Goal: Transaction & Acquisition: Purchase product/service

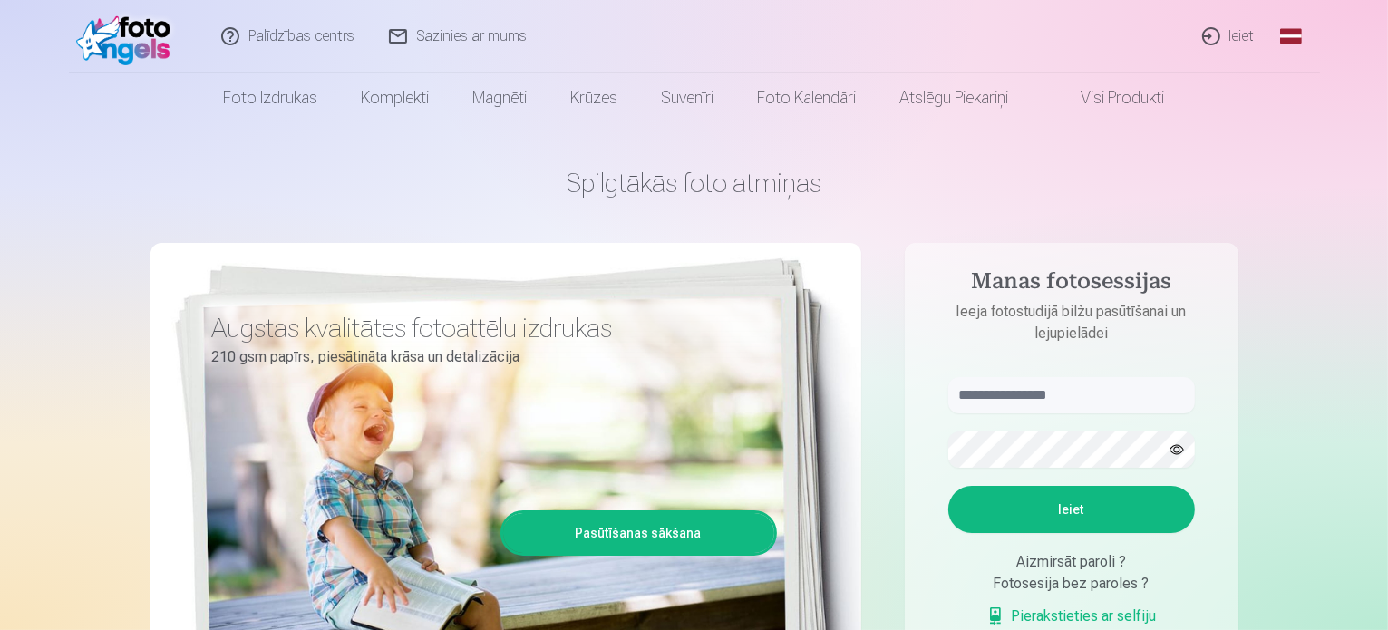
click at [261, 90] on link "Foto izdrukas" at bounding box center [271, 98] width 138 height 51
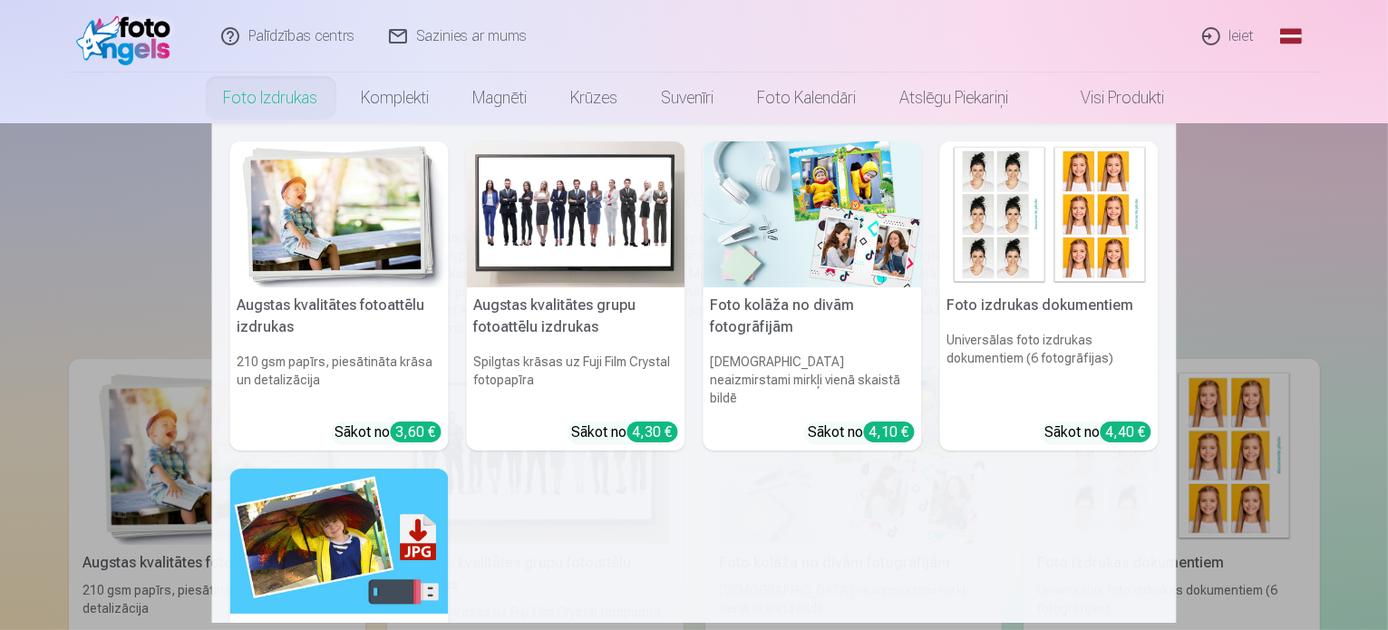
click at [92, 235] on nav "Augstas kvalitātes fotoattēlu izdrukas 210 gsm papīrs, piesātināta krāsa un det…" at bounding box center [694, 373] width 1388 height 500
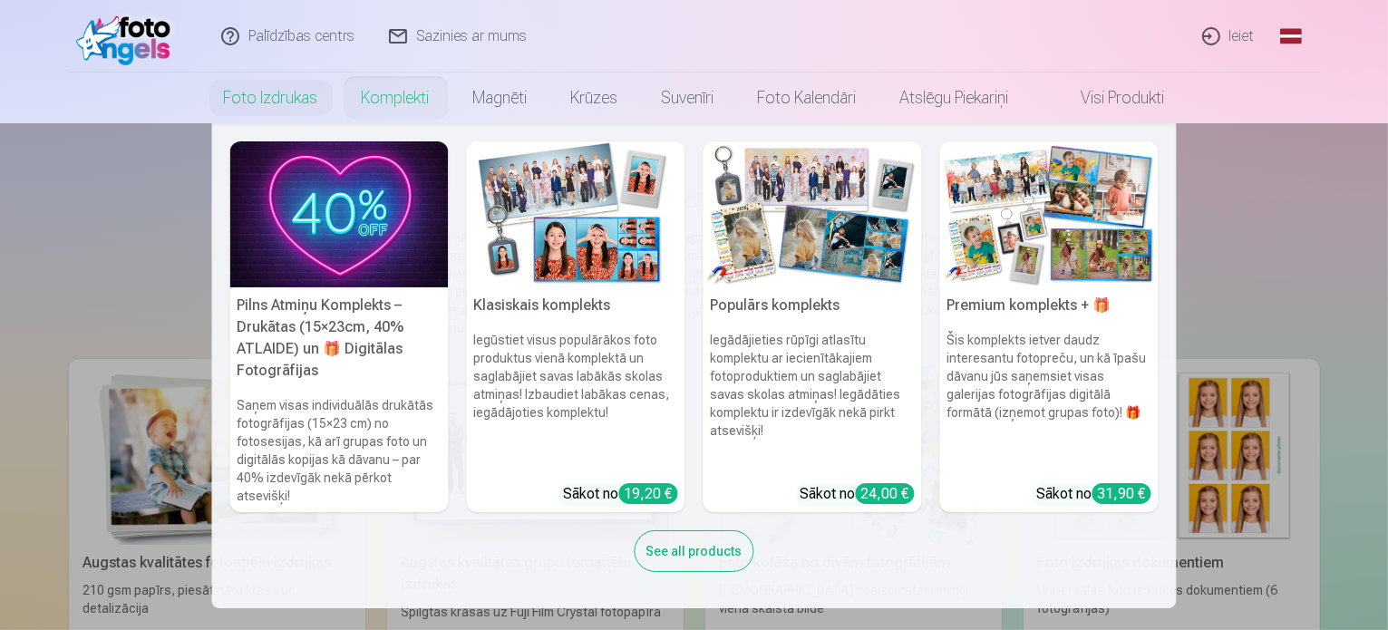
click at [391, 97] on link "Komplekti" at bounding box center [396, 98] width 112 height 51
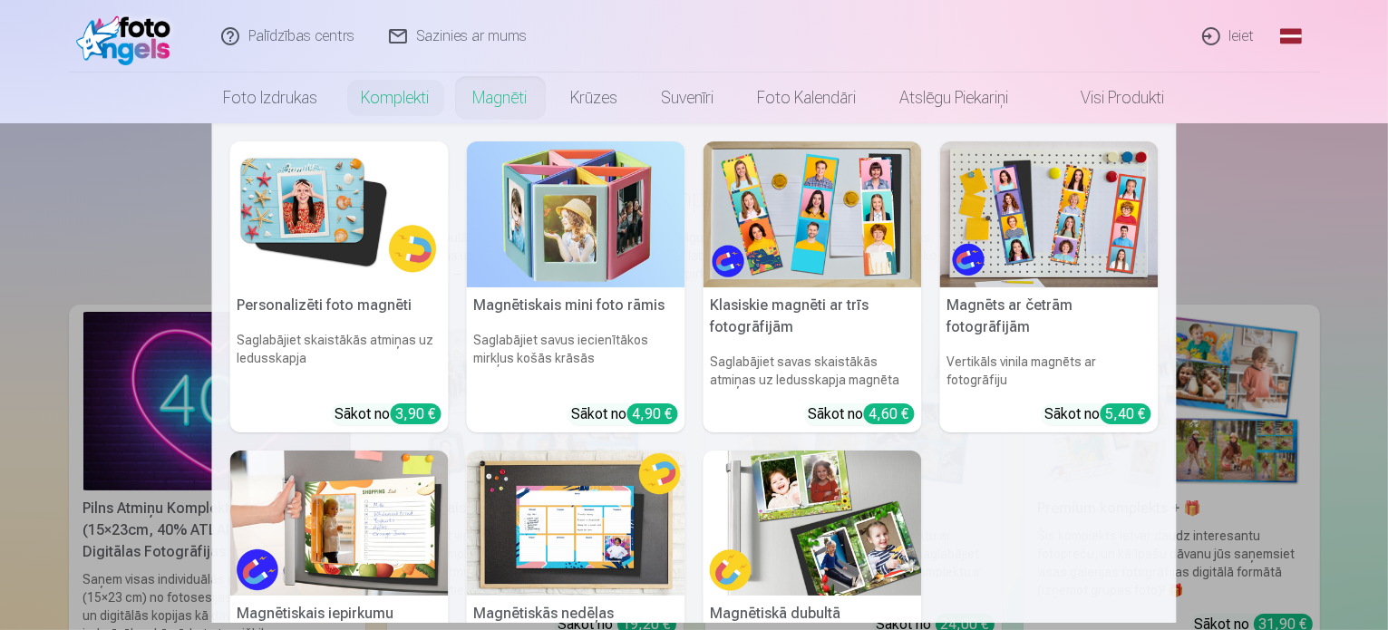
click at [505, 97] on link "Magnēti" at bounding box center [501, 98] width 98 height 51
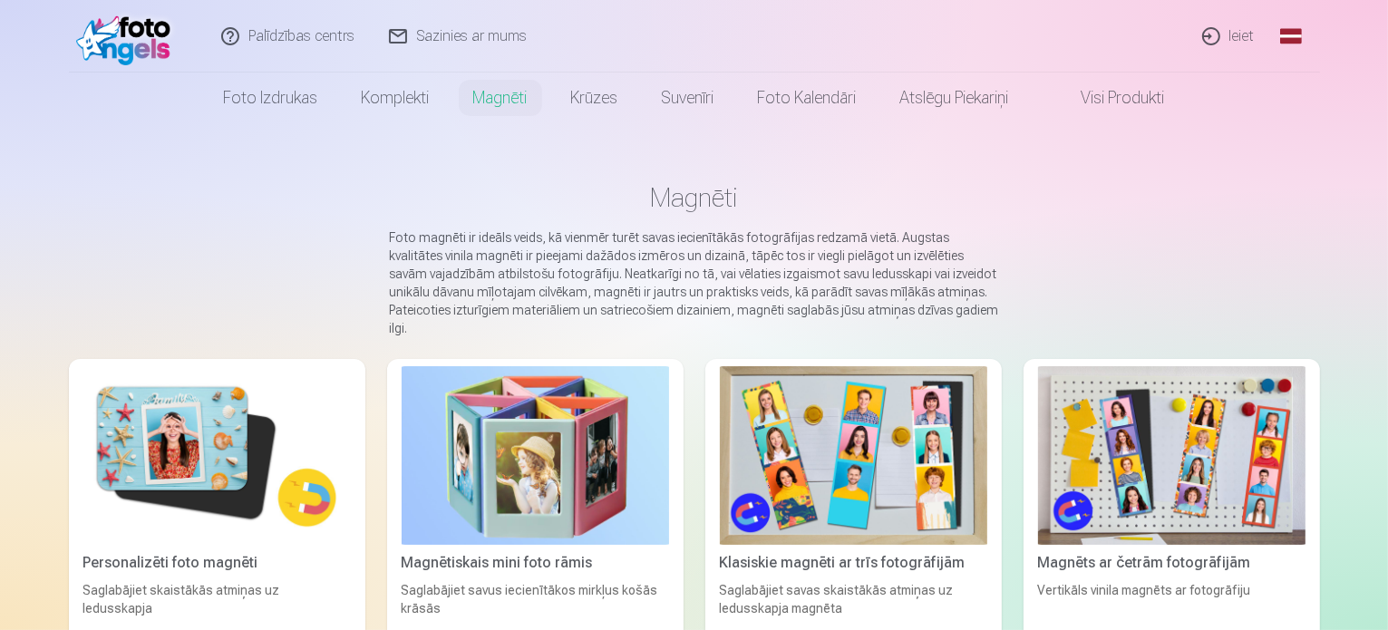
click at [1232, 33] on link "Ieiet" at bounding box center [1229, 36] width 87 height 73
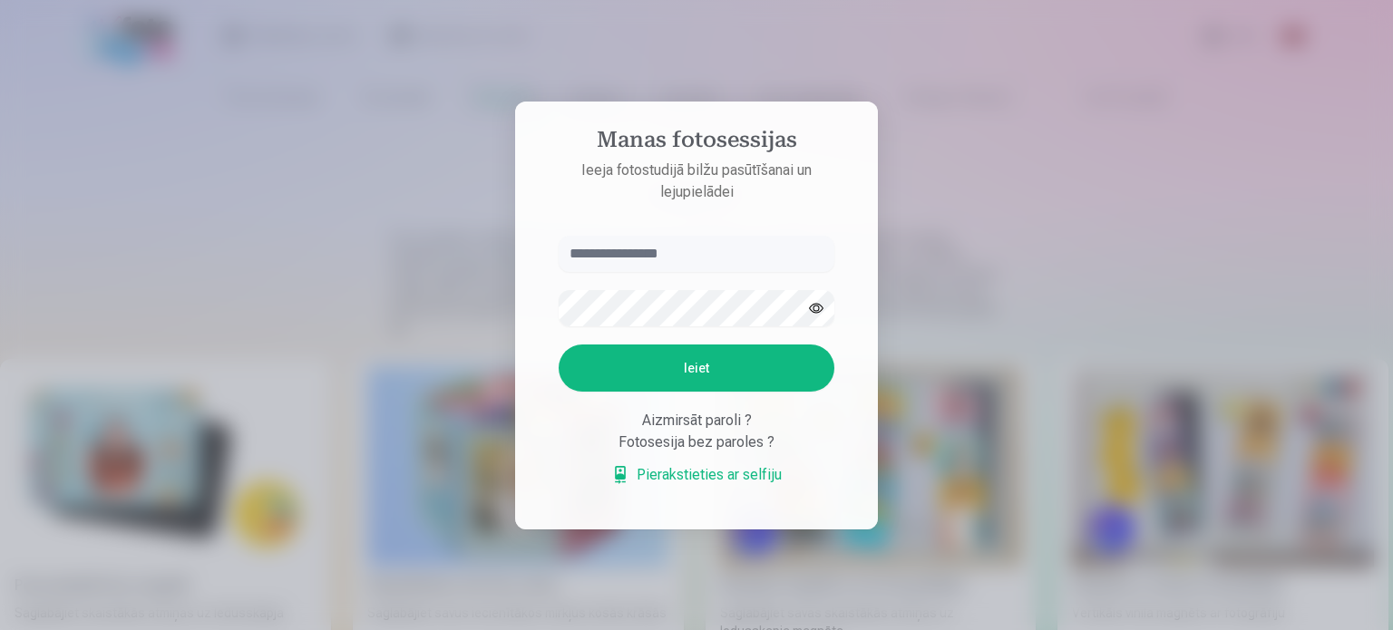
click at [605, 257] on input "text" at bounding box center [697, 254] width 276 height 36
click at [660, 366] on button "Ieiet" at bounding box center [697, 368] width 276 height 47
click at [816, 291] on button "button" at bounding box center [816, 308] width 34 height 34
click at [688, 367] on button "Ieiet" at bounding box center [697, 368] width 276 height 47
click at [668, 236] on input "**********" at bounding box center [697, 254] width 276 height 36
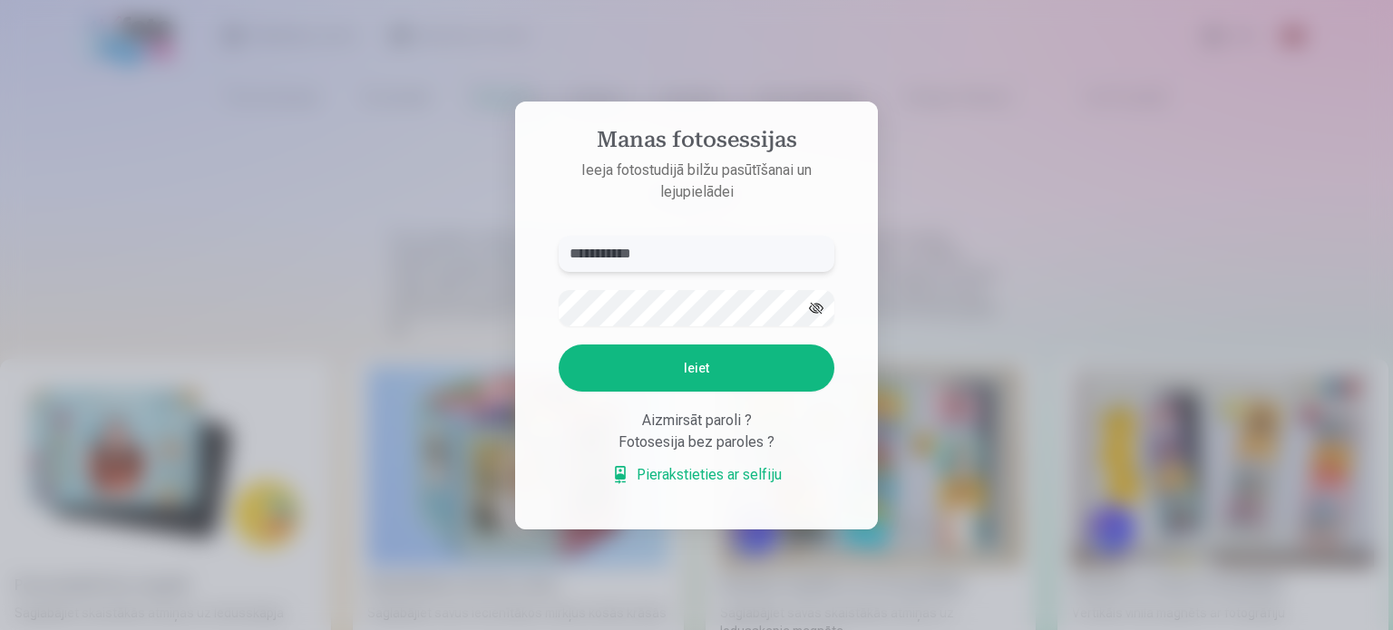
click at [689, 261] on input "**********" at bounding box center [697, 254] width 276 height 36
click at [580, 259] on input "**********" at bounding box center [697, 254] width 276 height 36
type input "**********"
click at [676, 366] on button "Ieiet" at bounding box center [697, 368] width 276 height 47
click at [642, 373] on button "Ieiet" at bounding box center [697, 368] width 276 height 47
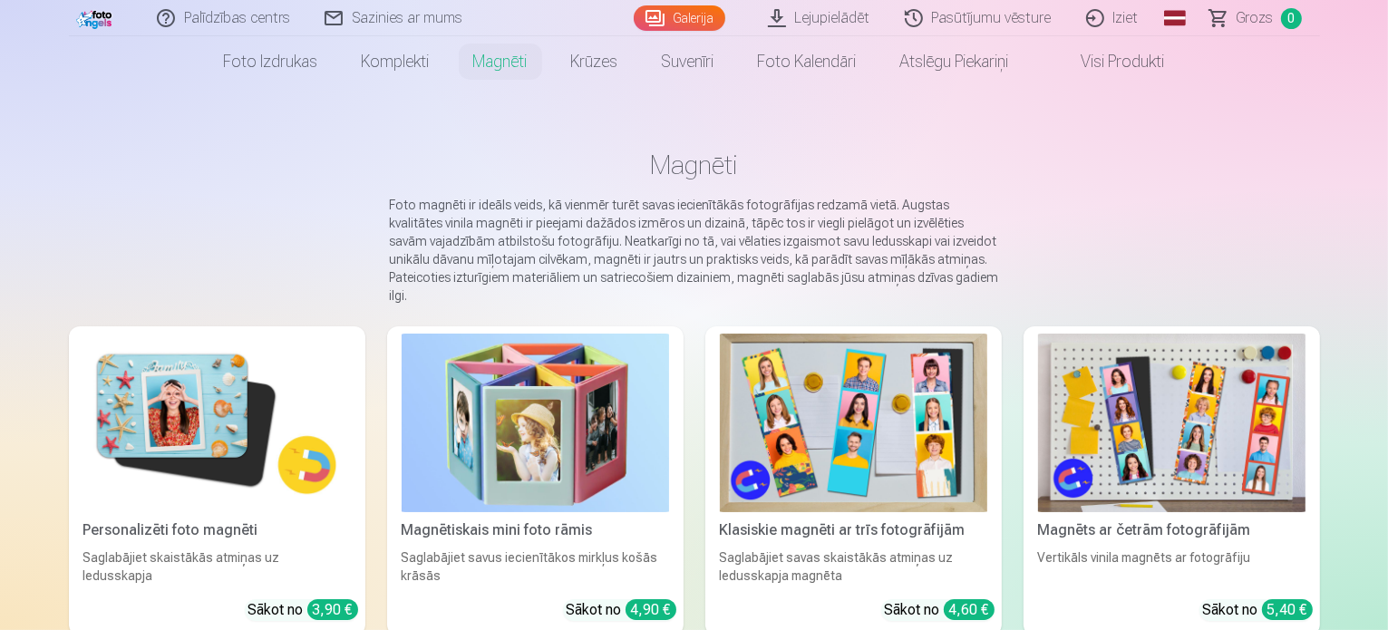
scroll to position [36, 0]
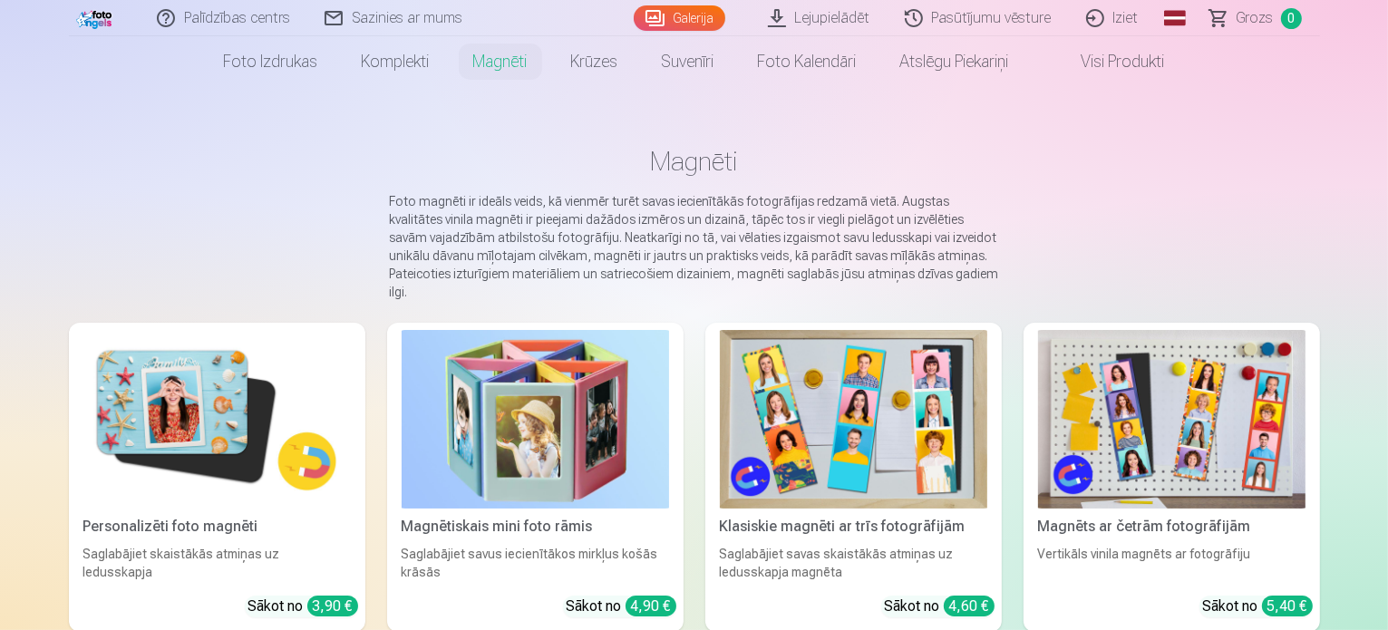
click at [779, 10] on link "Lejupielādēt" at bounding box center [820, 18] width 137 height 36
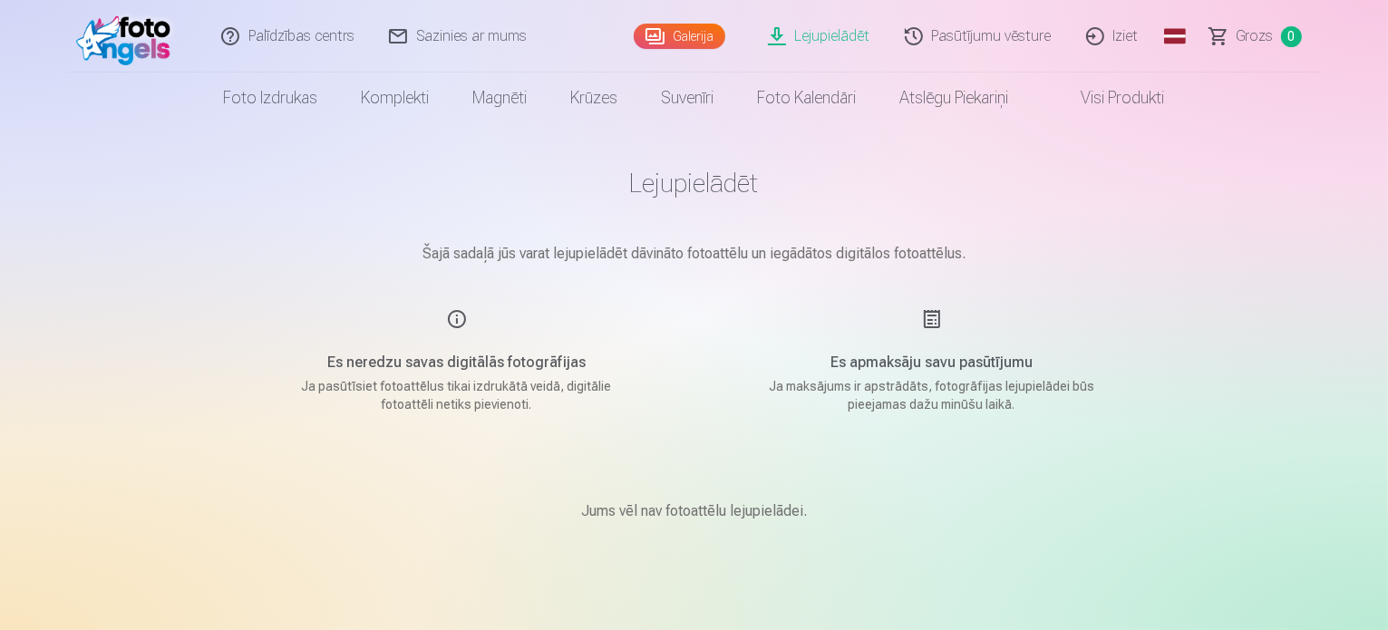
click at [924, 41] on link "Pasūtījumu vēsture" at bounding box center [979, 36] width 181 height 73
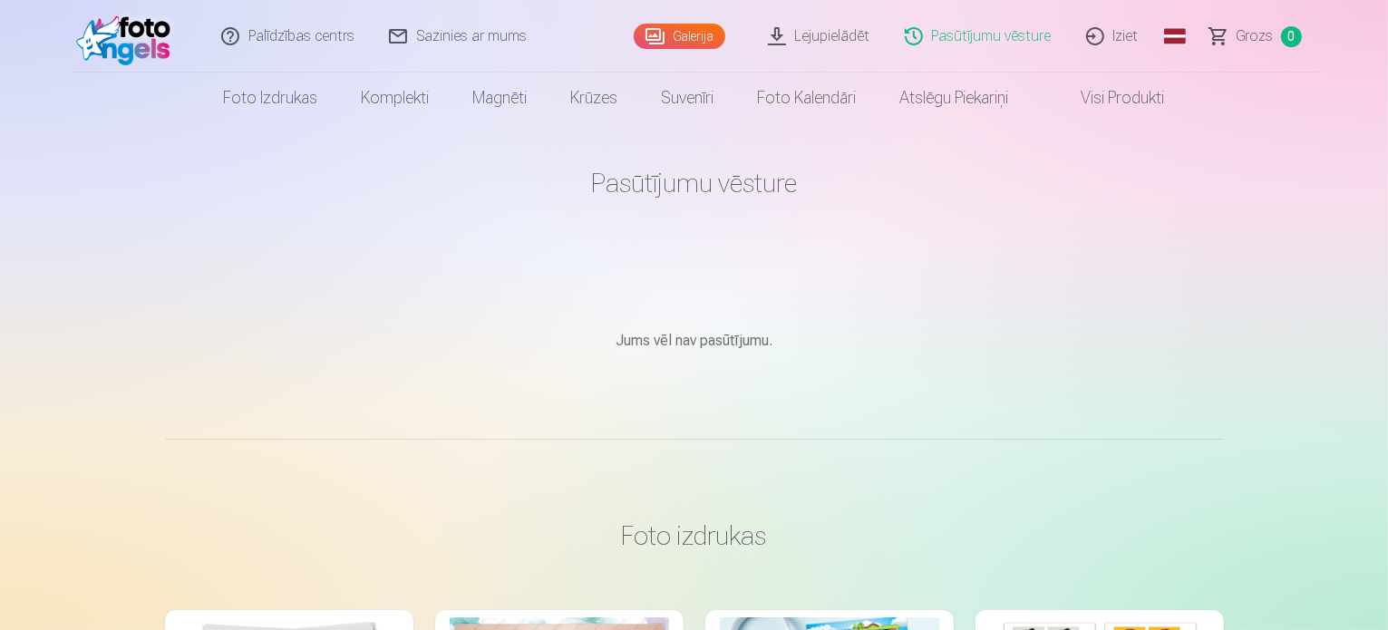
click at [1239, 34] on span "Grozs" at bounding box center [1255, 36] width 37 height 22
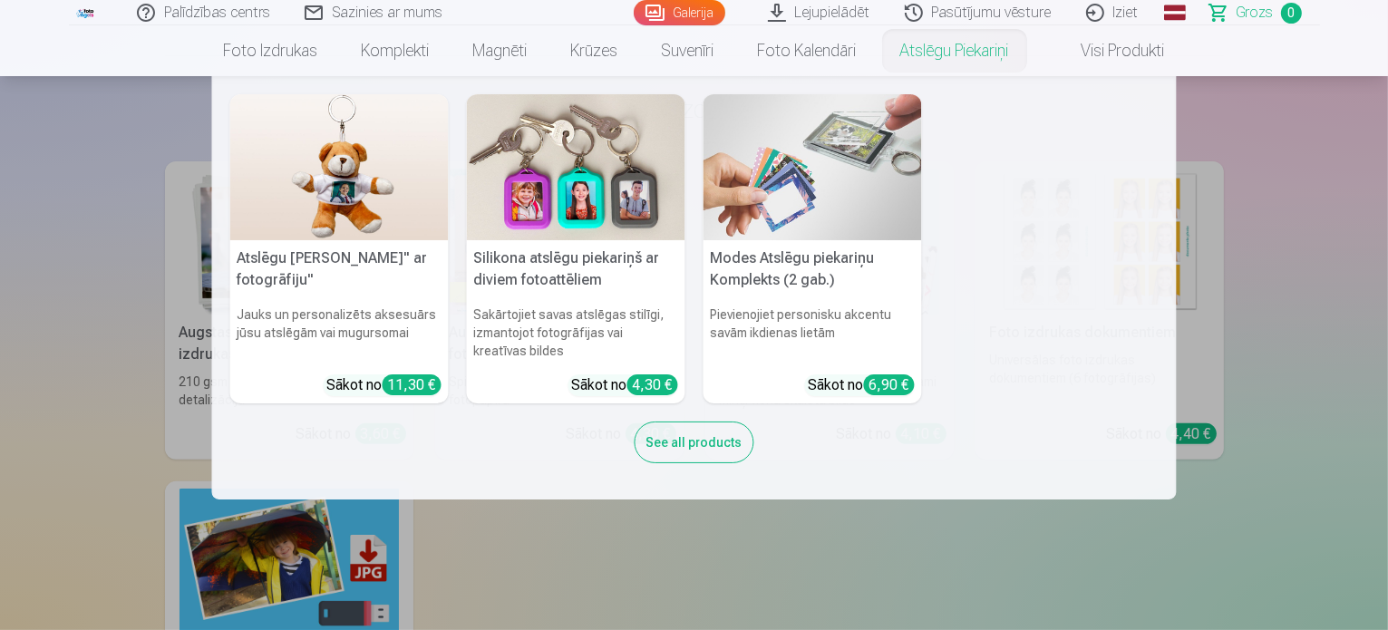
scroll to position [472, 0]
click at [724, 449] on div "See all products" at bounding box center [695, 443] width 120 height 42
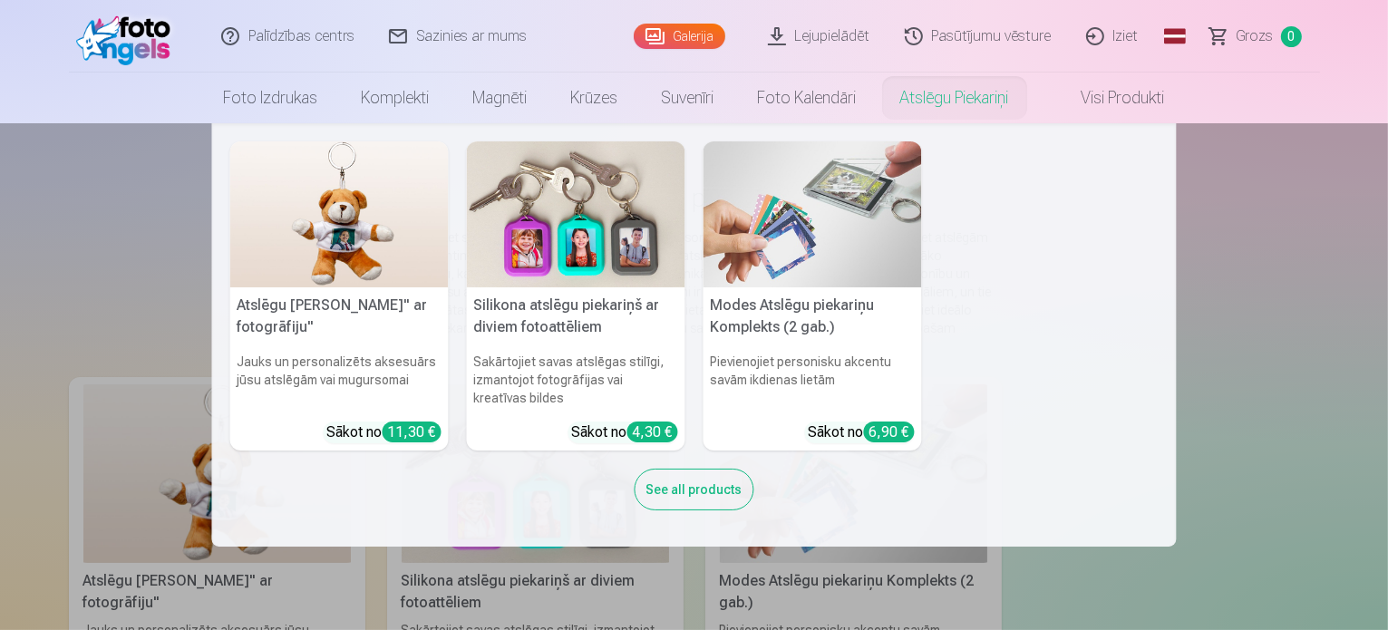
click at [682, 501] on div "See all products" at bounding box center [695, 490] width 120 height 42
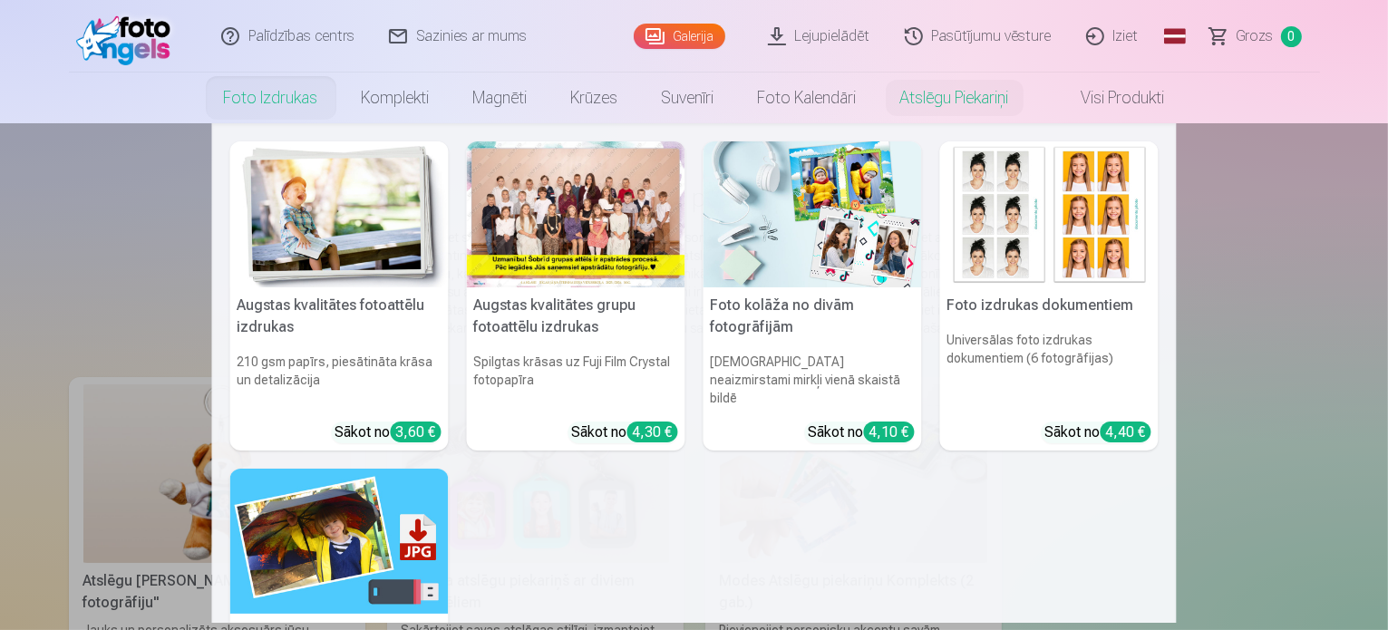
click at [261, 103] on link "Foto izdrukas" at bounding box center [271, 98] width 138 height 51
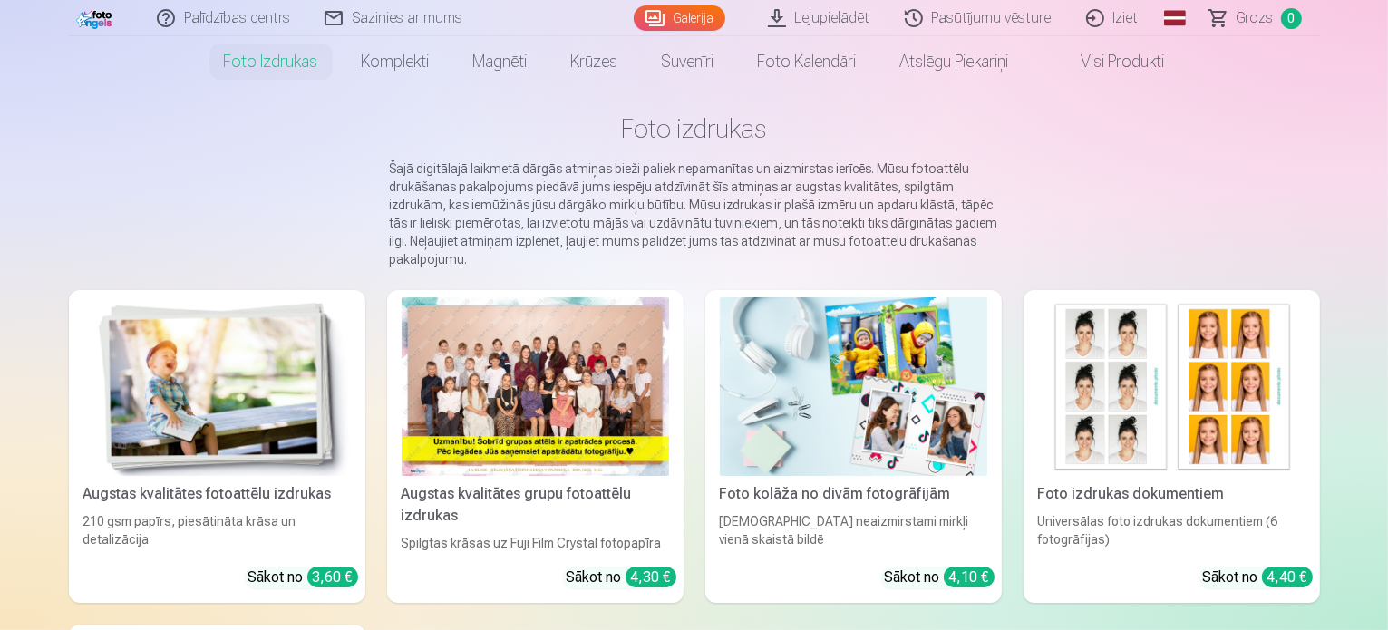
scroll to position [73, 0]
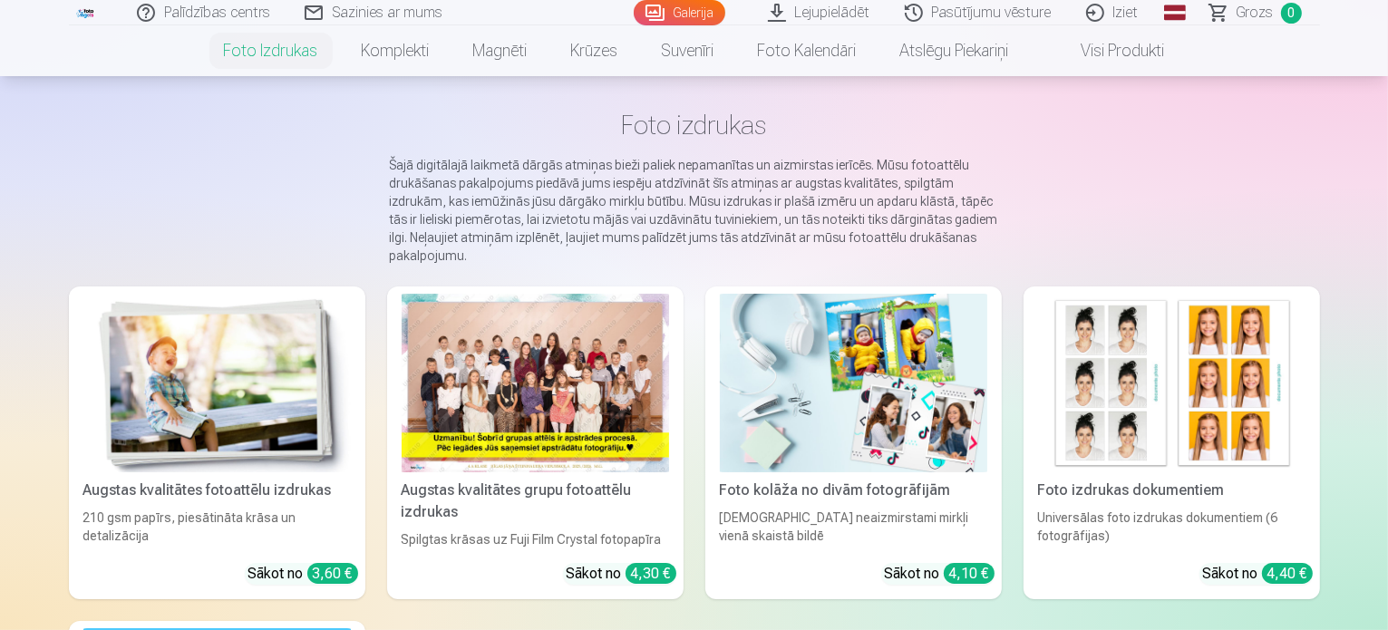
click at [537, 516] on div "Augstas kvalitātes grupu fotoattēlu izdrukas" at bounding box center [535, 502] width 282 height 44
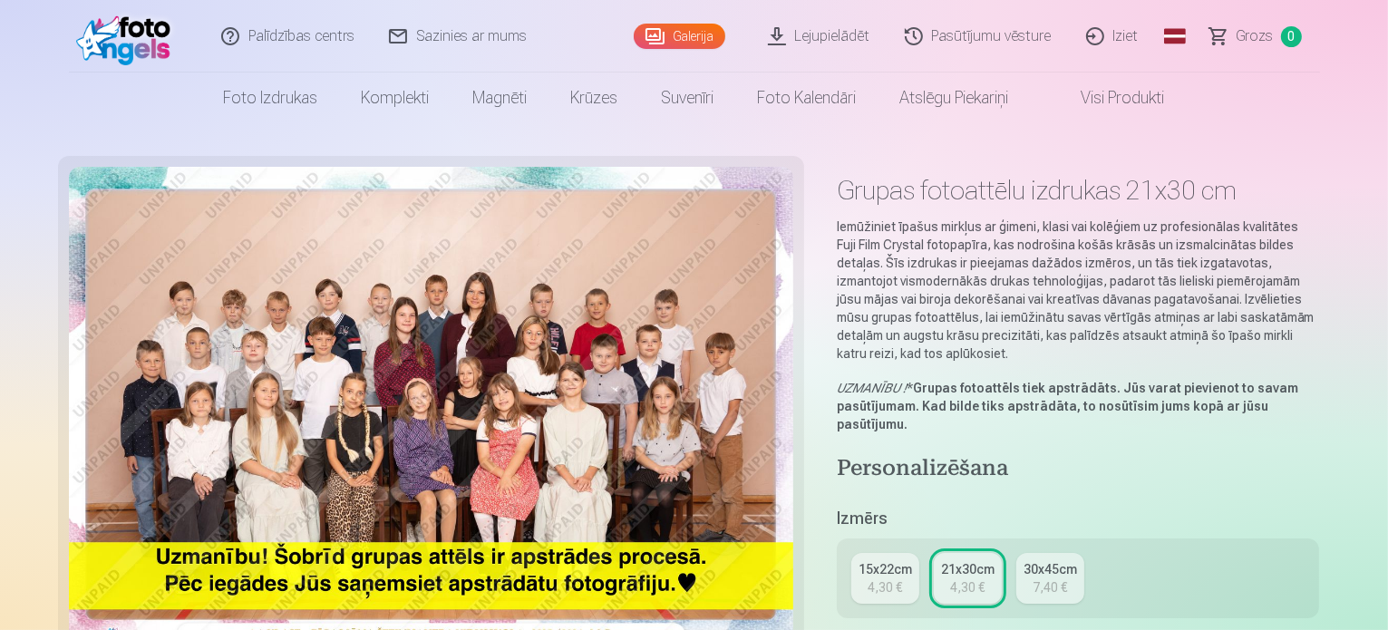
click at [903, 570] on div "15x22cm 4,30 € 21x30cm 4,30 € 30x45cm 7,40 €" at bounding box center [1078, 579] width 483 height 80
click at [900, 560] on div "15x22cm" at bounding box center [886, 569] width 54 height 18
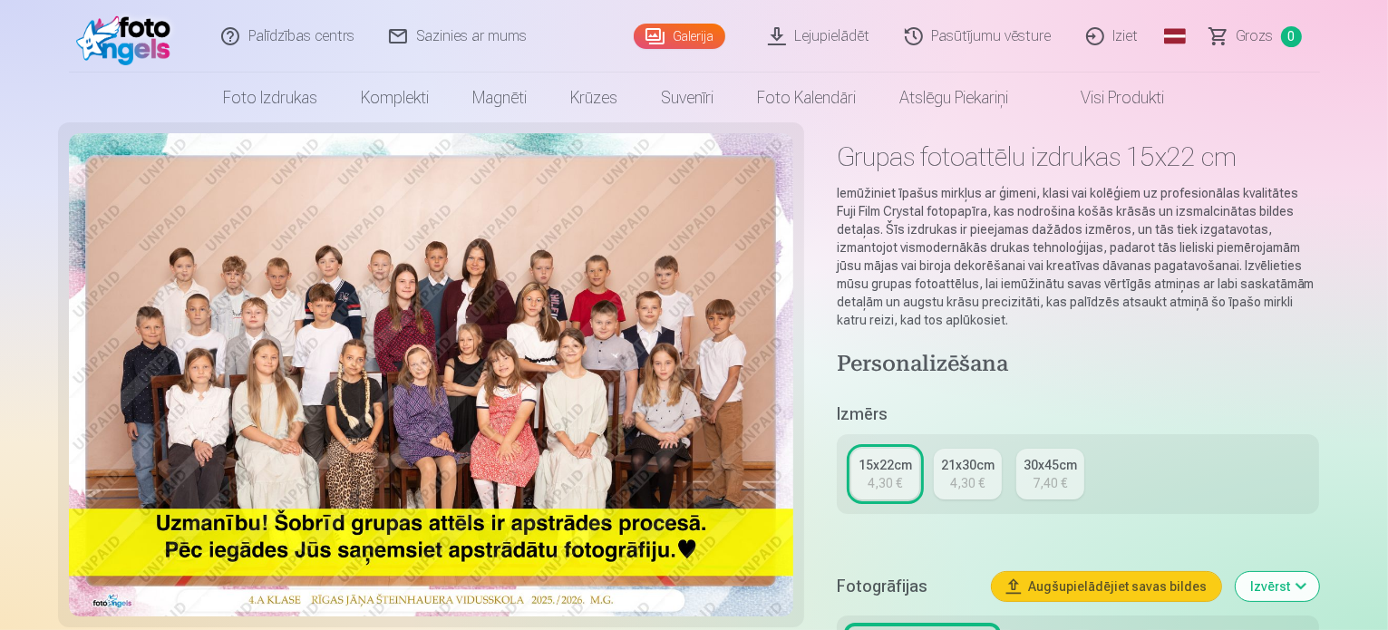
scroll to position [36, 0]
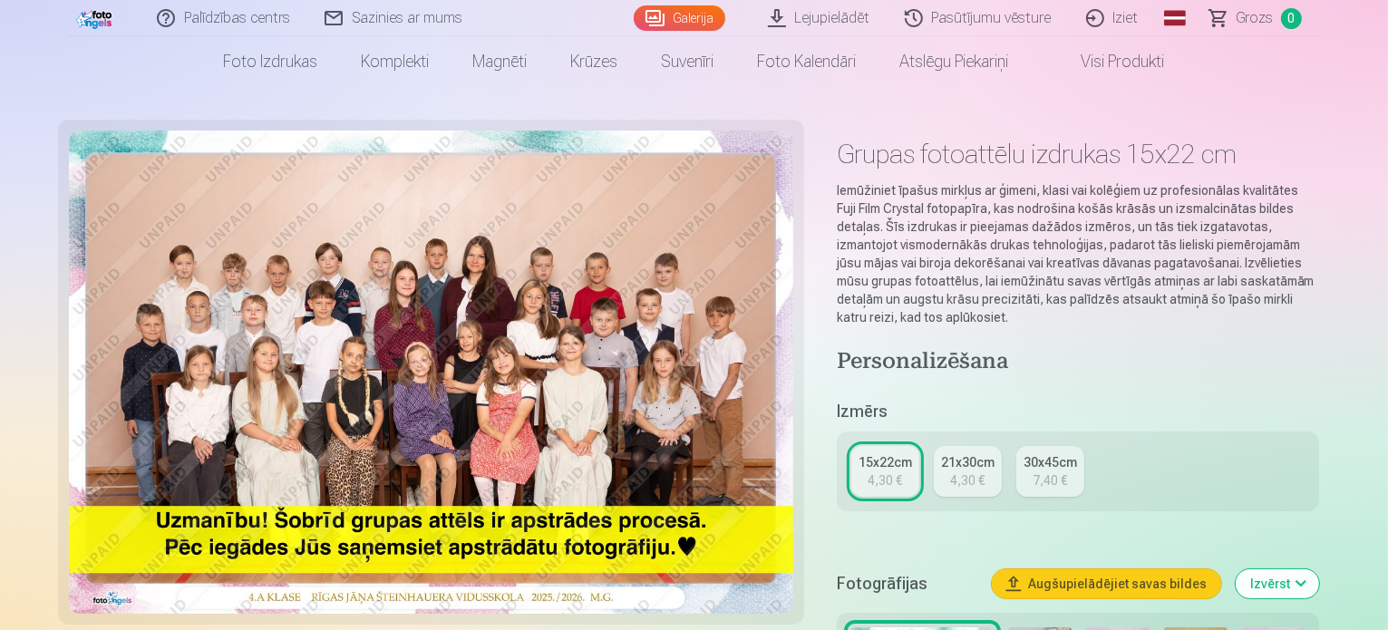
click at [1128, 569] on button "Augšupielādējiet savas bildes" at bounding box center [1106, 583] width 229 height 29
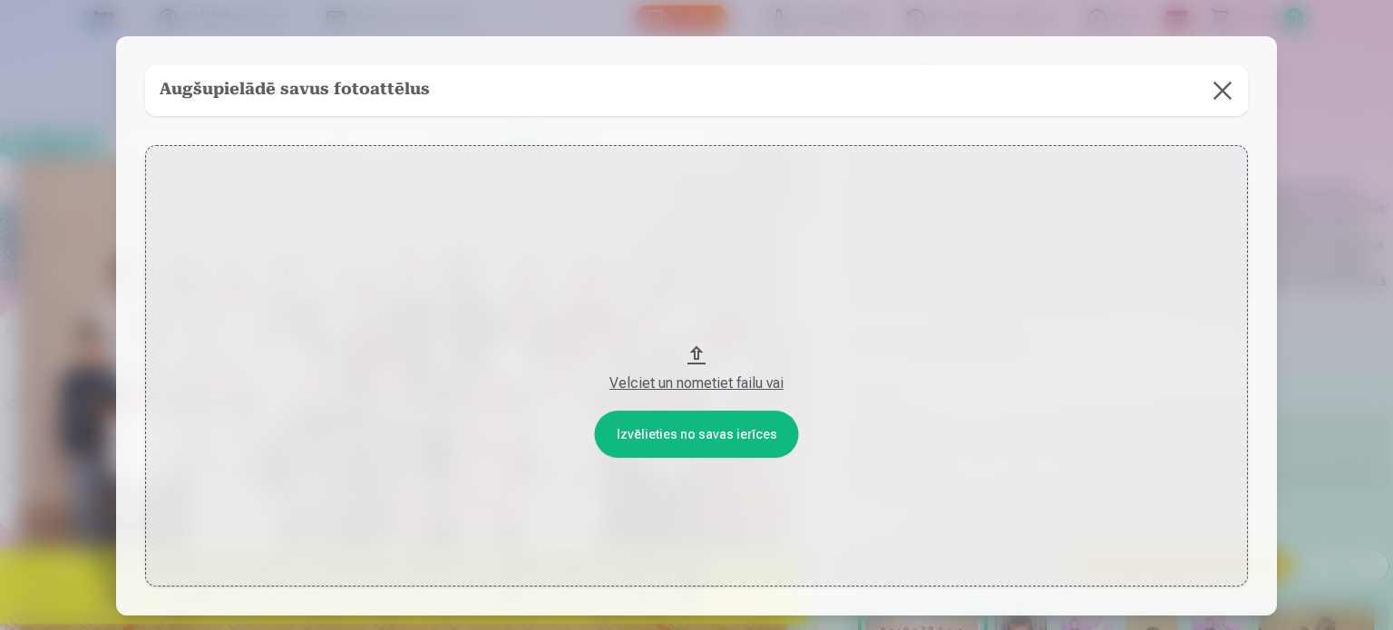
click at [695, 435] on button "Velciet un nometiet failu vai" at bounding box center [696, 366] width 1103 height 442
click at [1211, 90] on button at bounding box center [1222, 90] width 51 height 51
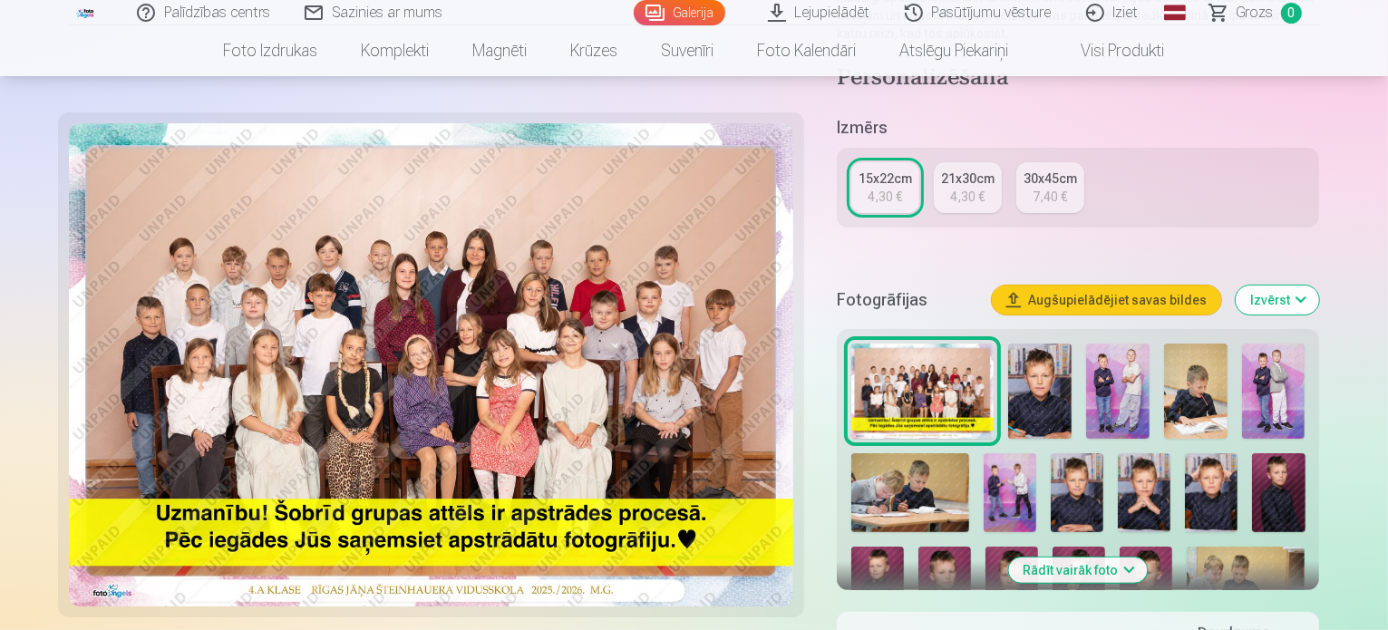
scroll to position [472, 0]
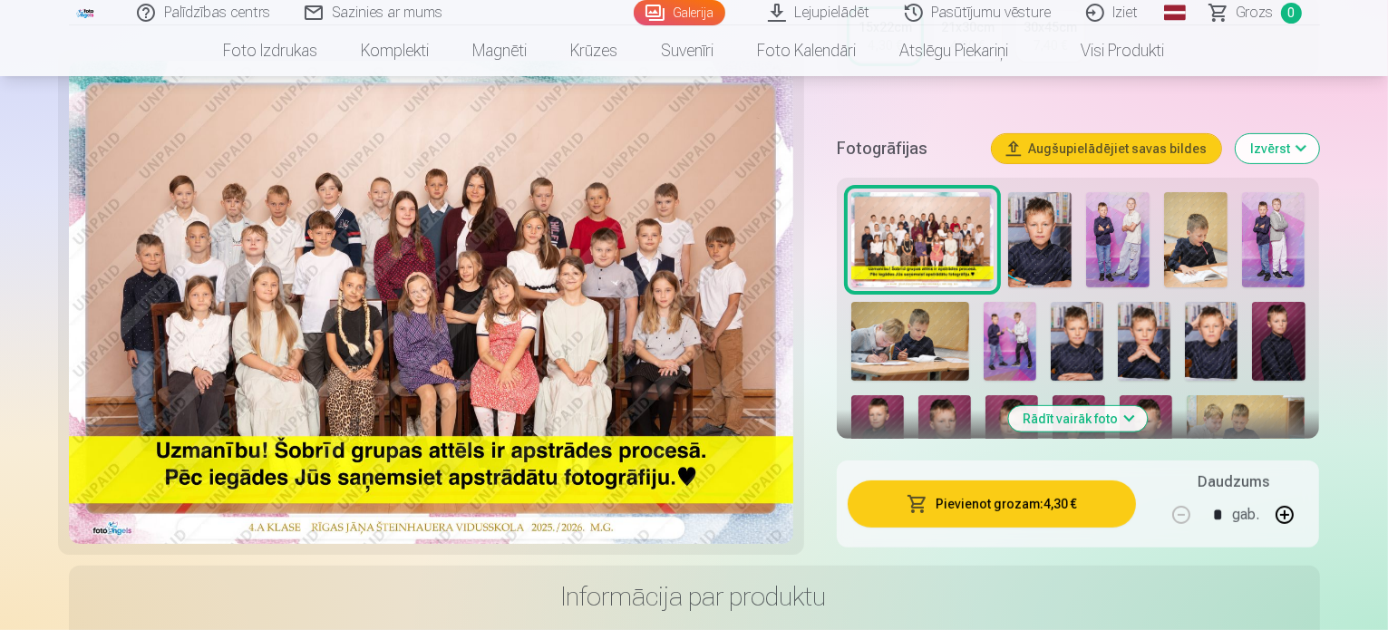
click at [947, 185] on div at bounding box center [1078, 431] width 469 height 493
click at [1018, 206] on img at bounding box center [1039, 239] width 63 height 95
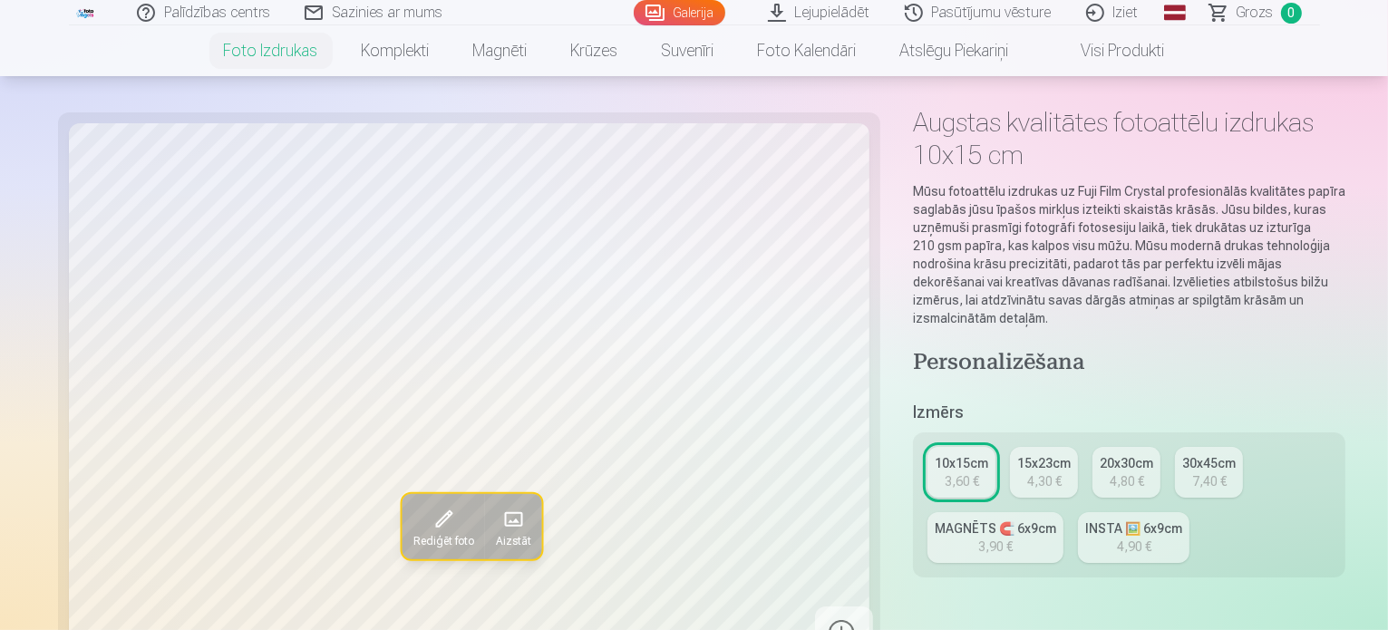
scroll to position [73, 0]
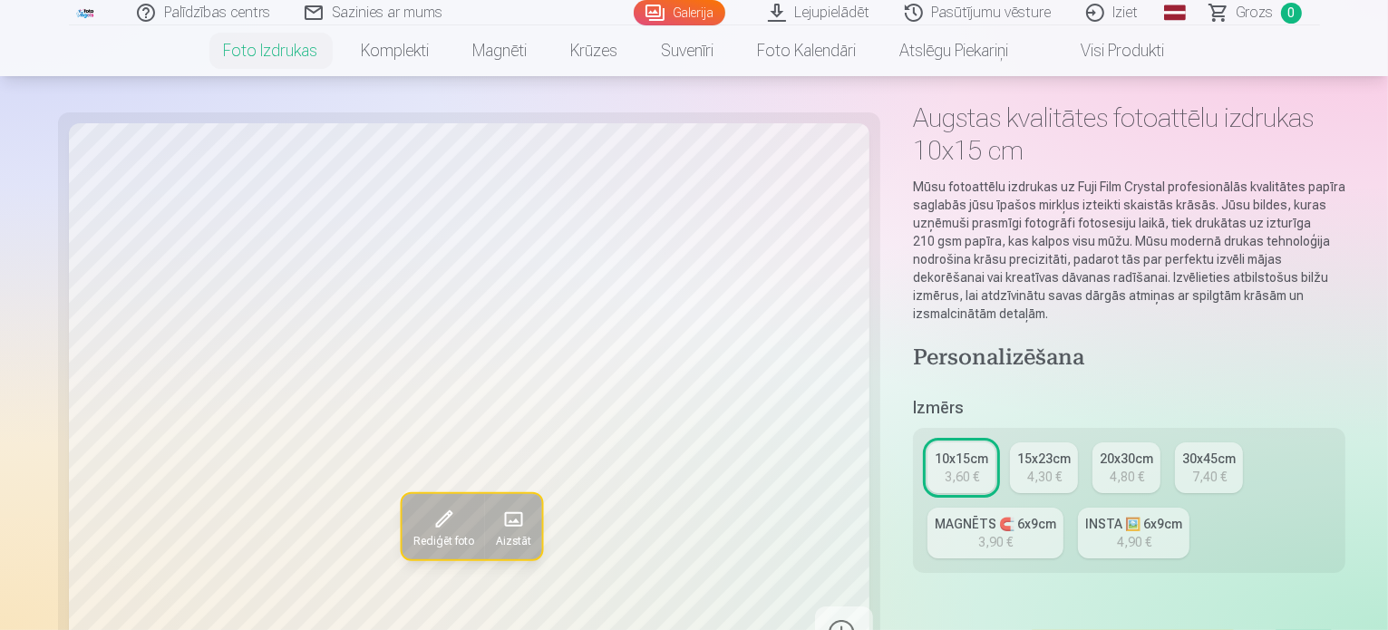
click at [429, 521] on span at bounding box center [443, 519] width 29 height 29
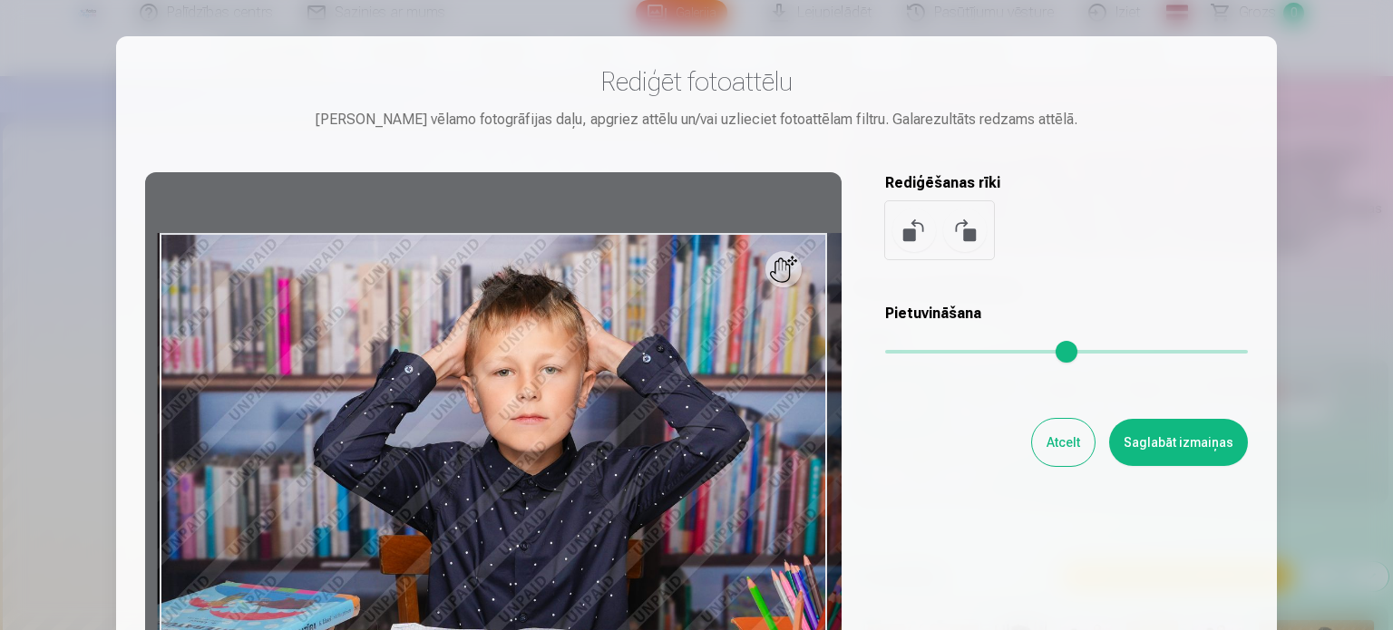
click at [919, 354] on input "range" at bounding box center [1066, 352] width 363 height 4
type input "****"
click at [1134, 440] on button "Saglabāt izmaiņas" at bounding box center [1178, 442] width 139 height 47
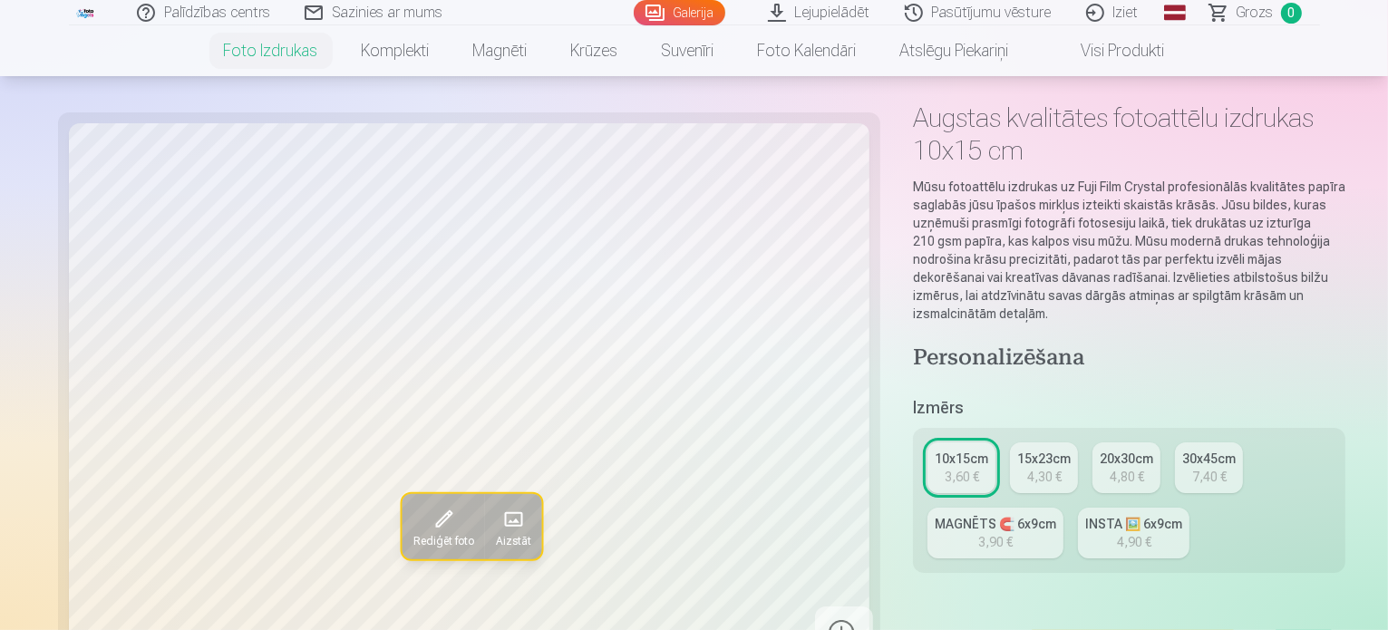
click at [1027, 468] on div "4,30 €" at bounding box center [1044, 477] width 34 height 18
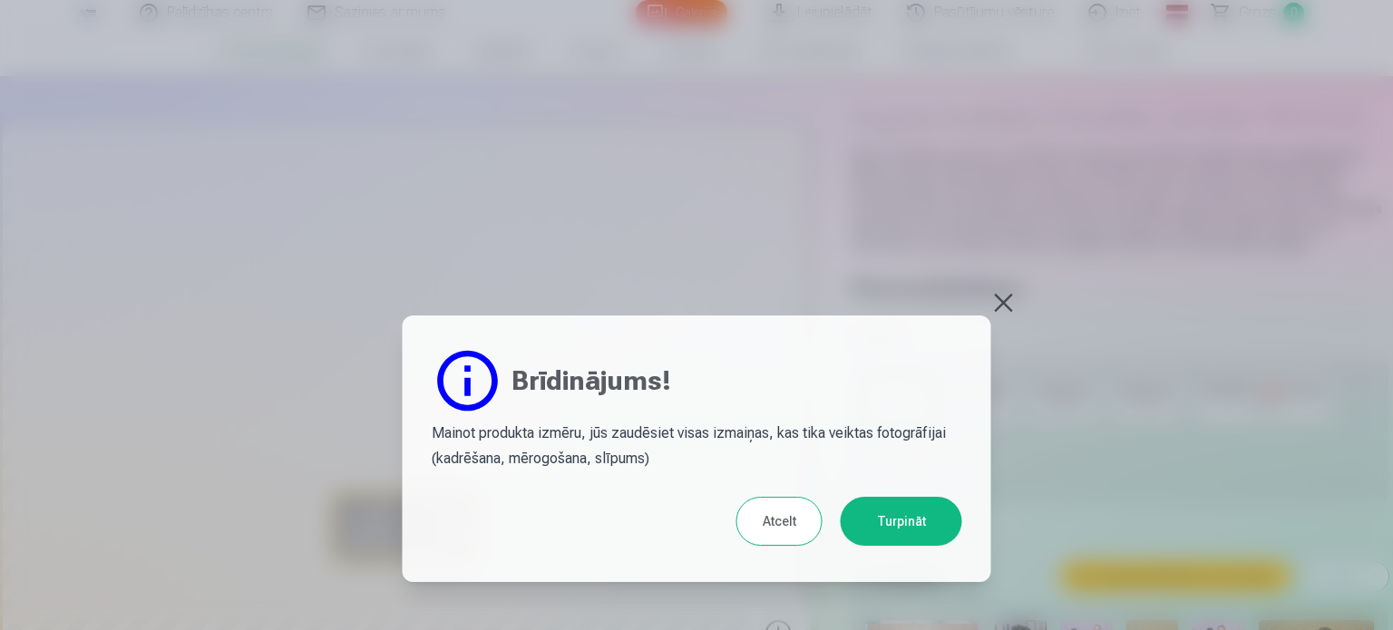
click at [997, 311] on button at bounding box center [1003, 302] width 25 height 25
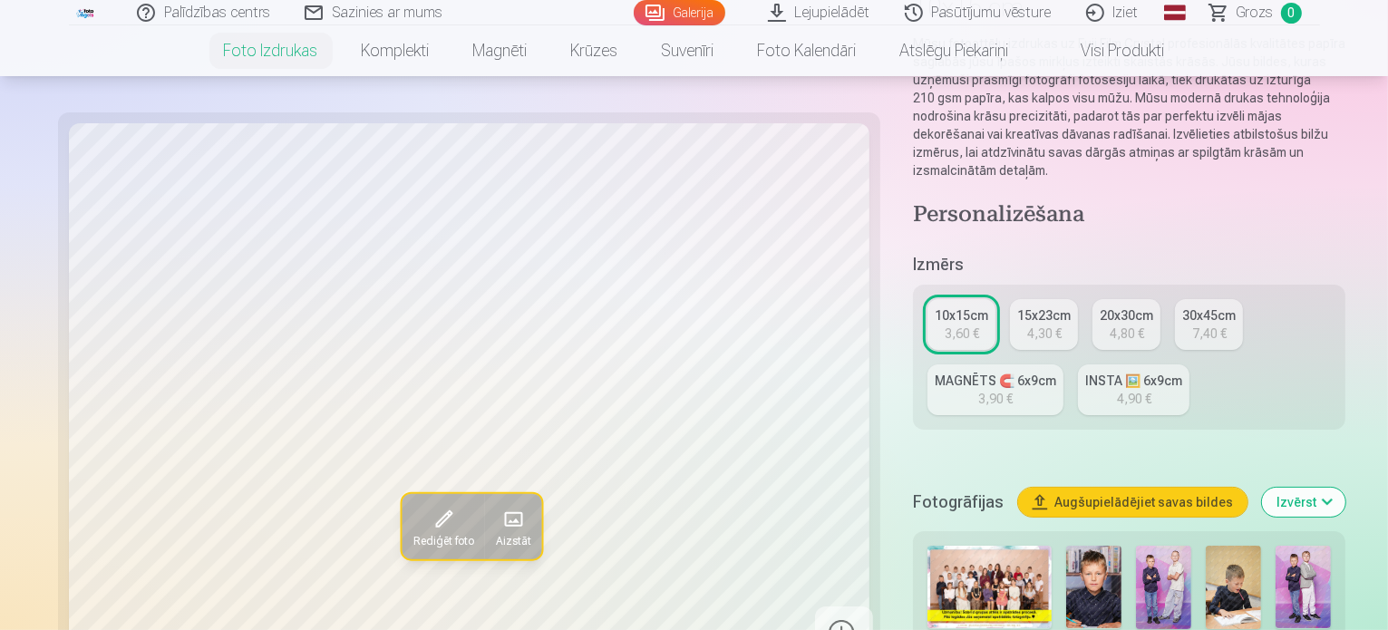
scroll to position [218, 0]
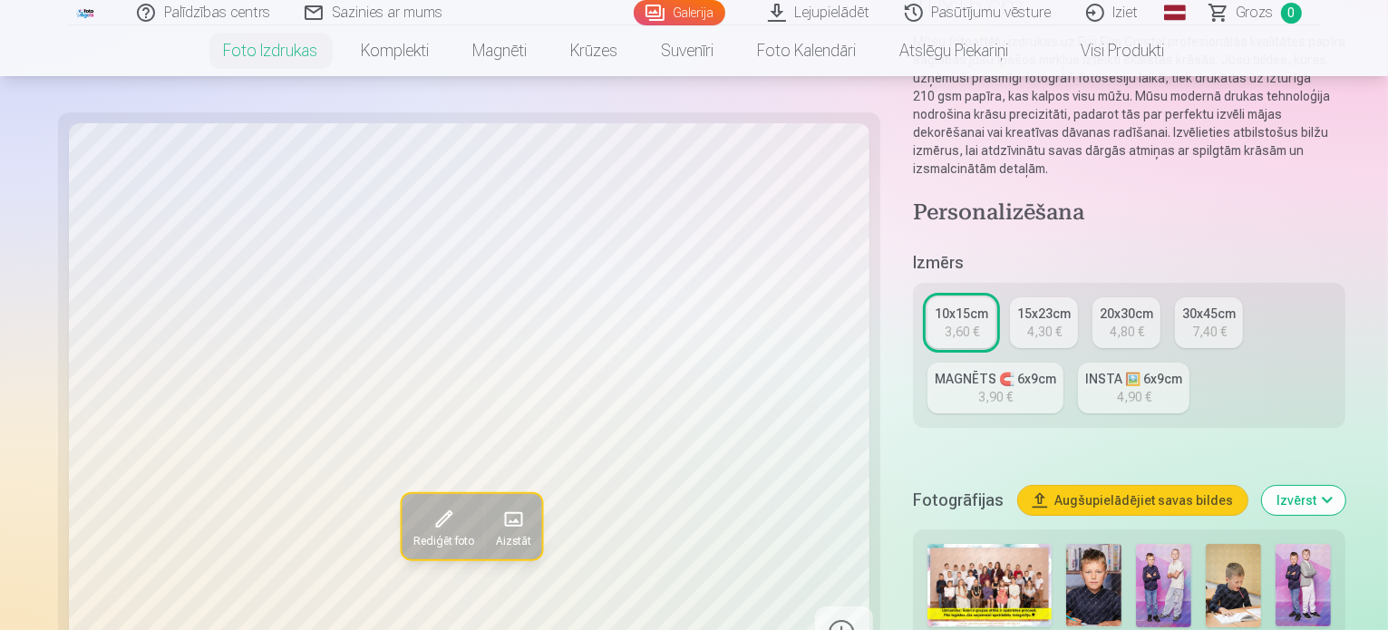
click at [1066, 544] on img at bounding box center [1093, 585] width 55 height 83
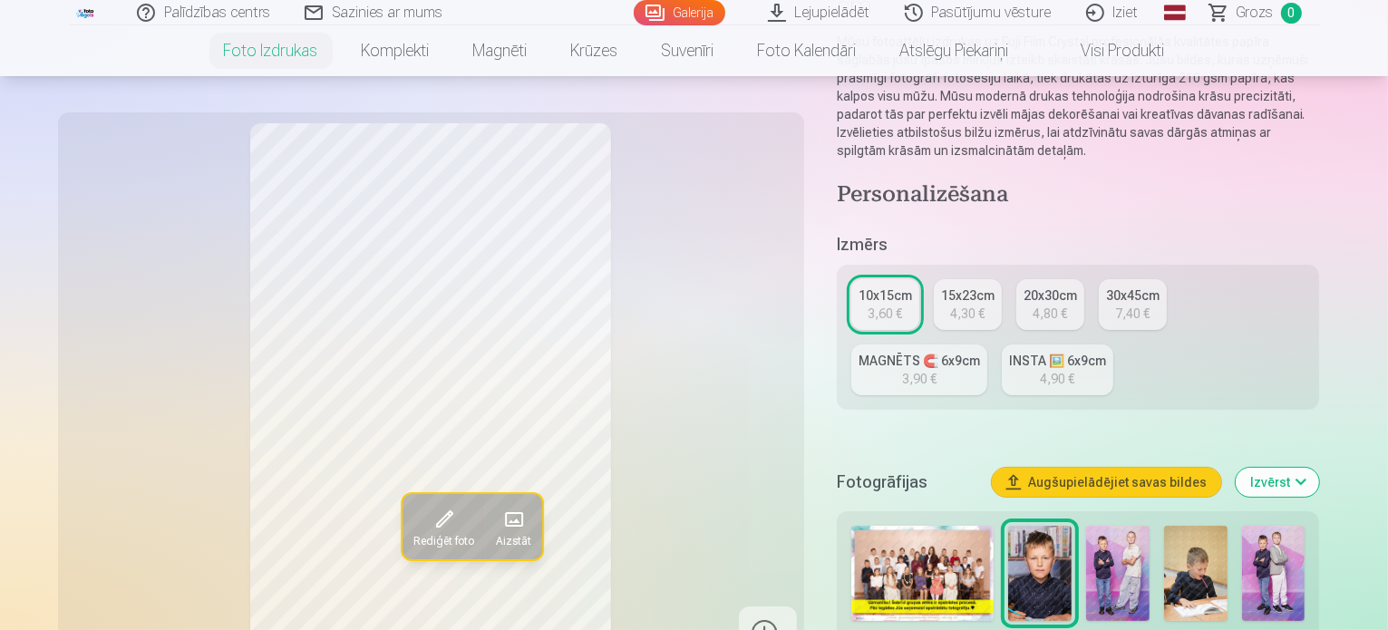
click at [1094, 526] on img at bounding box center [1117, 573] width 63 height 95
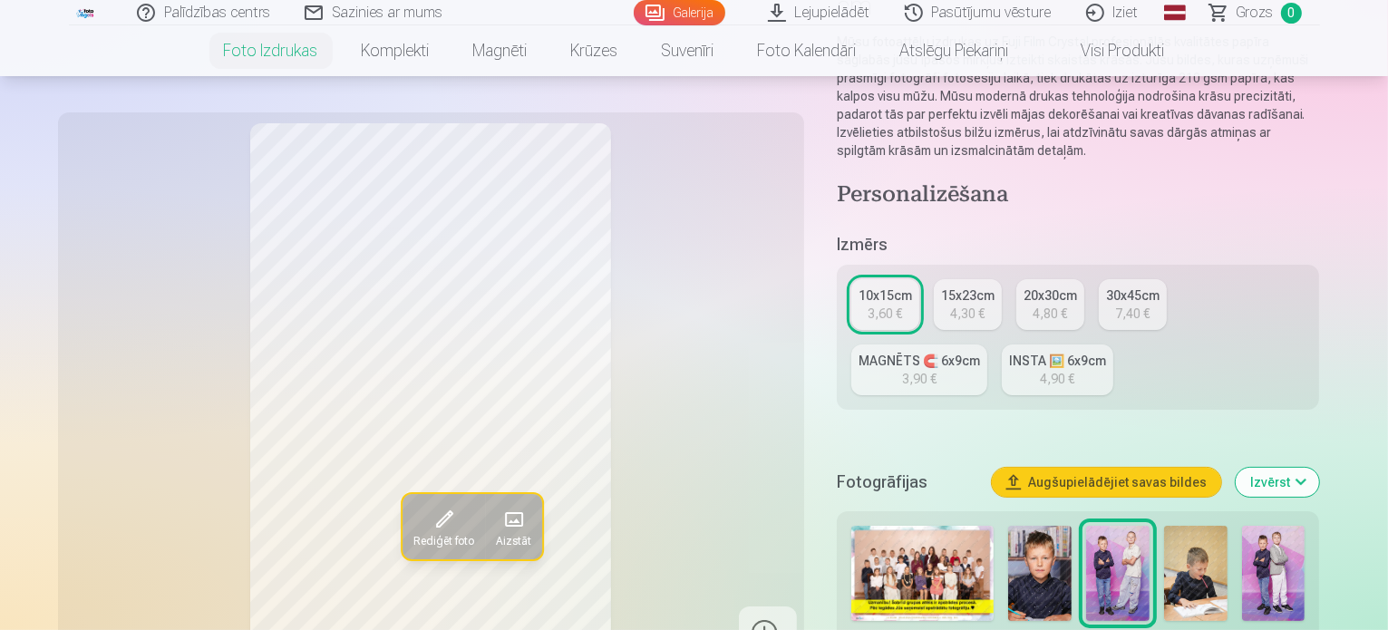
click at [1164, 526] on img at bounding box center [1195, 573] width 63 height 95
click at [1031, 526] on img at bounding box center [1039, 573] width 63 height 95
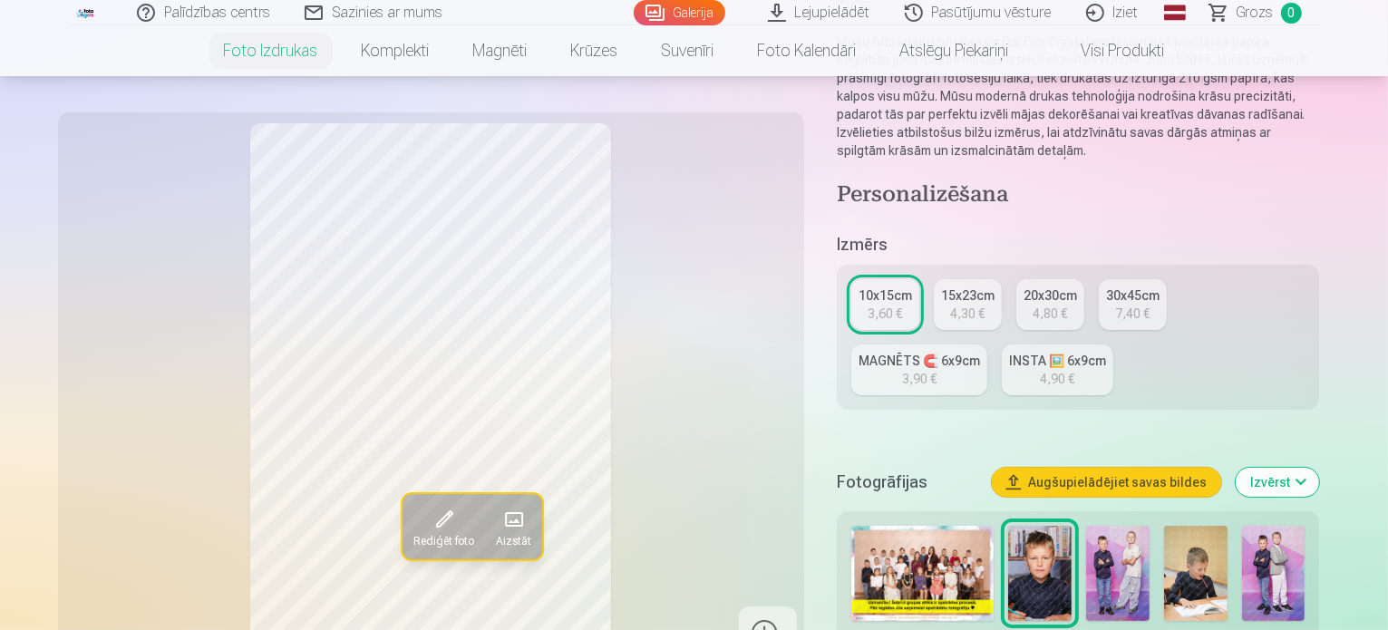
click at [1088, 531] on img at bounding box center [1117, 573] width 63 height 95
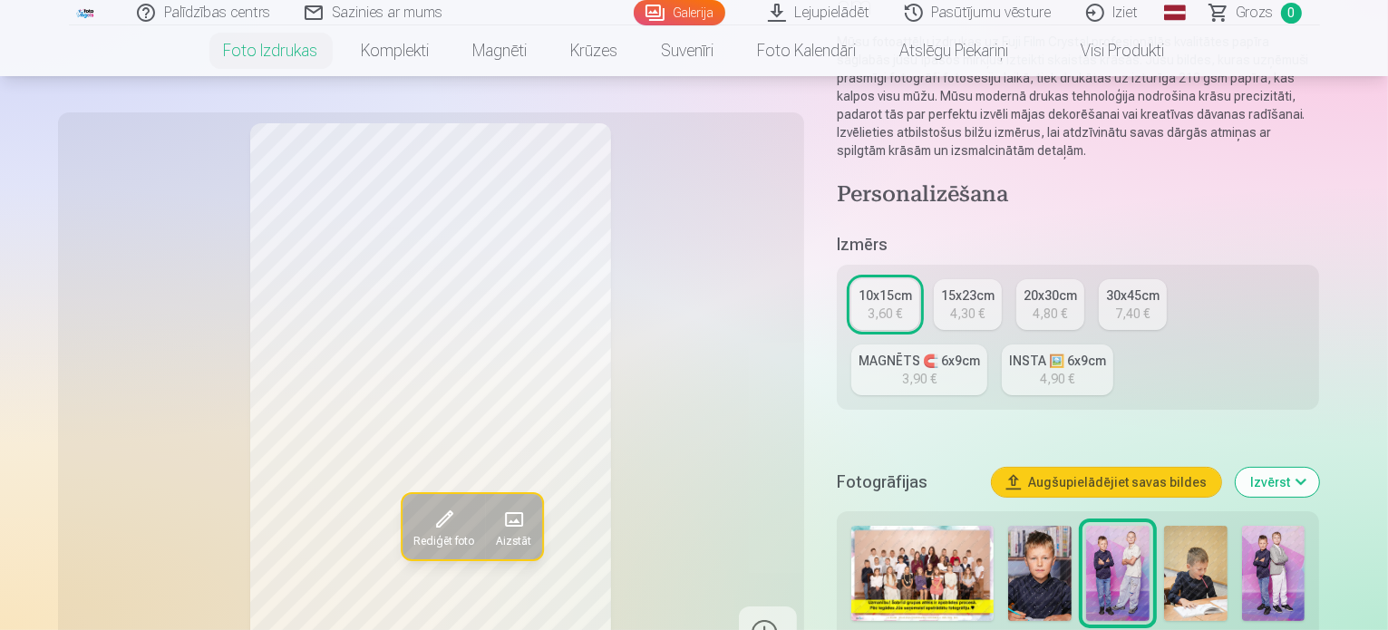
click at [1164, 526] on img at bounding box center [1195, 573] width 63 height 95
click at [1242, 526] on img at bounding box center [1273, 573] width 63 height 95
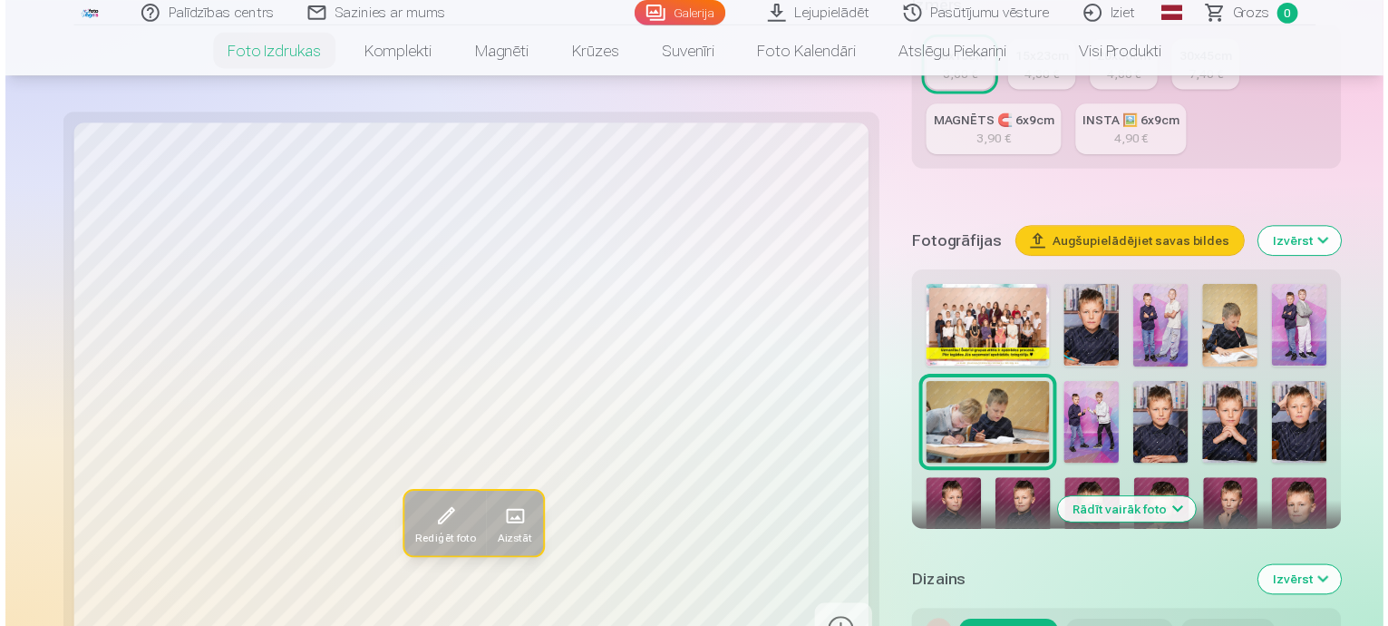
scroll to position [503, 0]
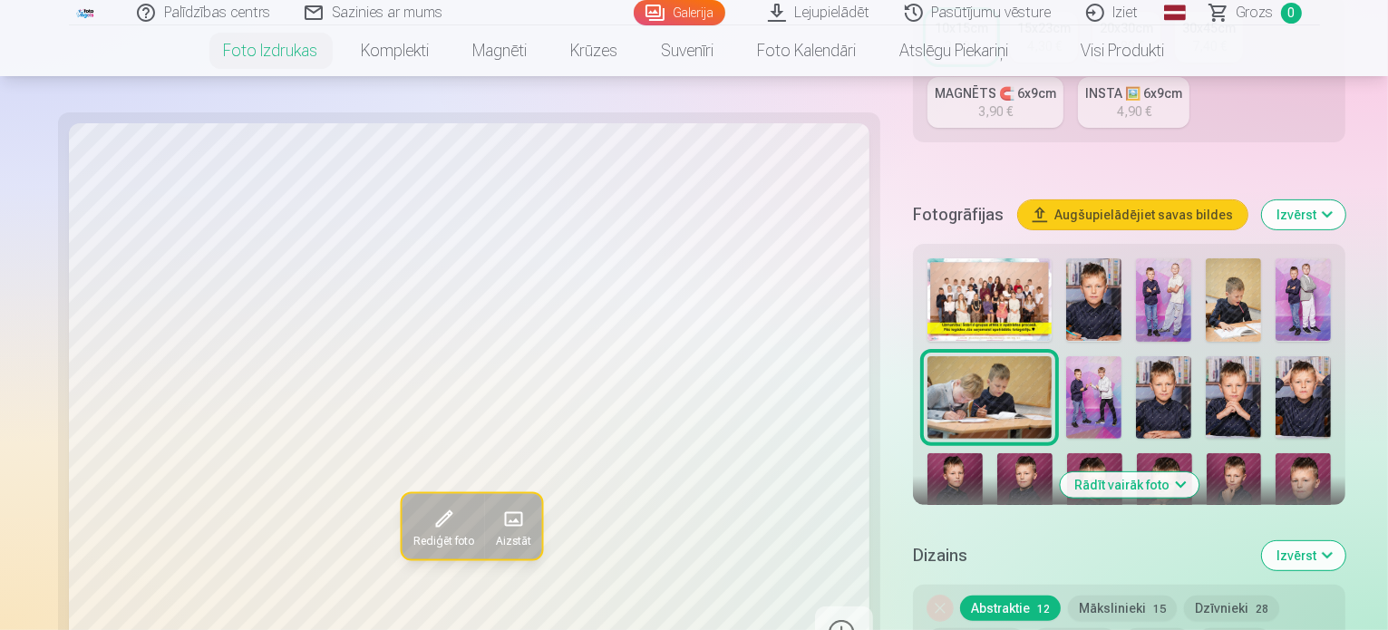
click at [1066, 356] on img at bounding box center [1093, 397] width 55 height 83
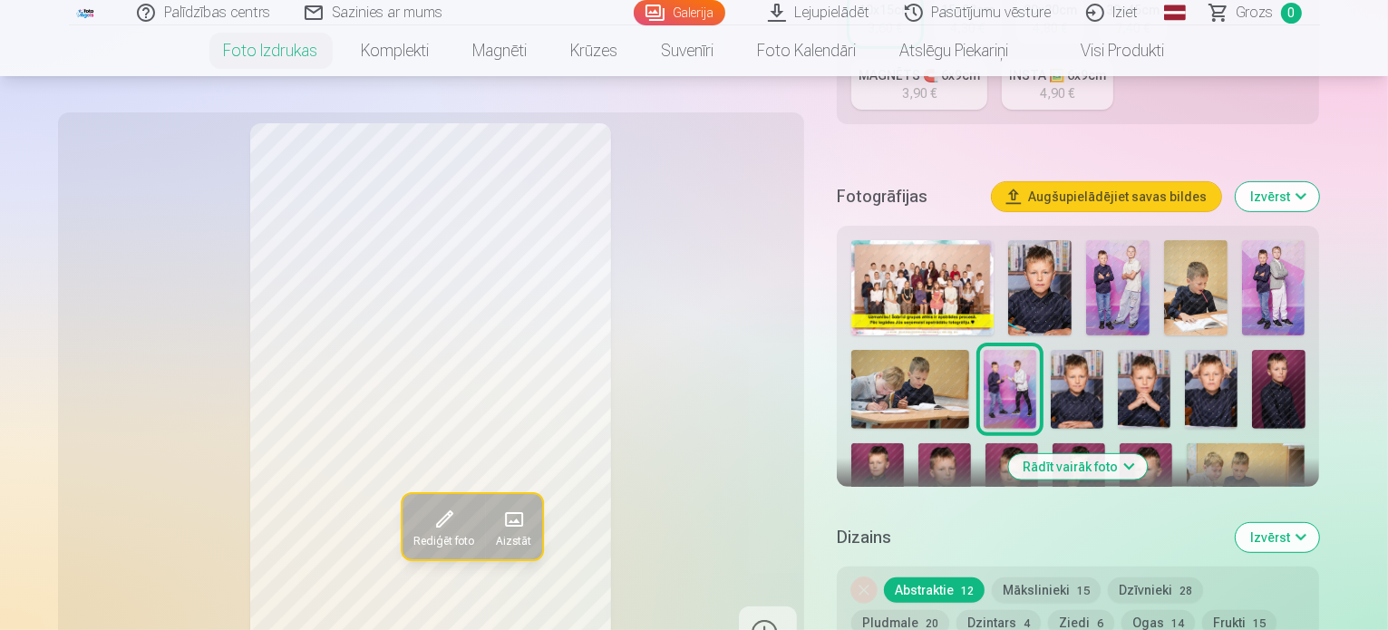
click at [1086, 240] on img at bounding box center [1117, 287] width 63 height 95
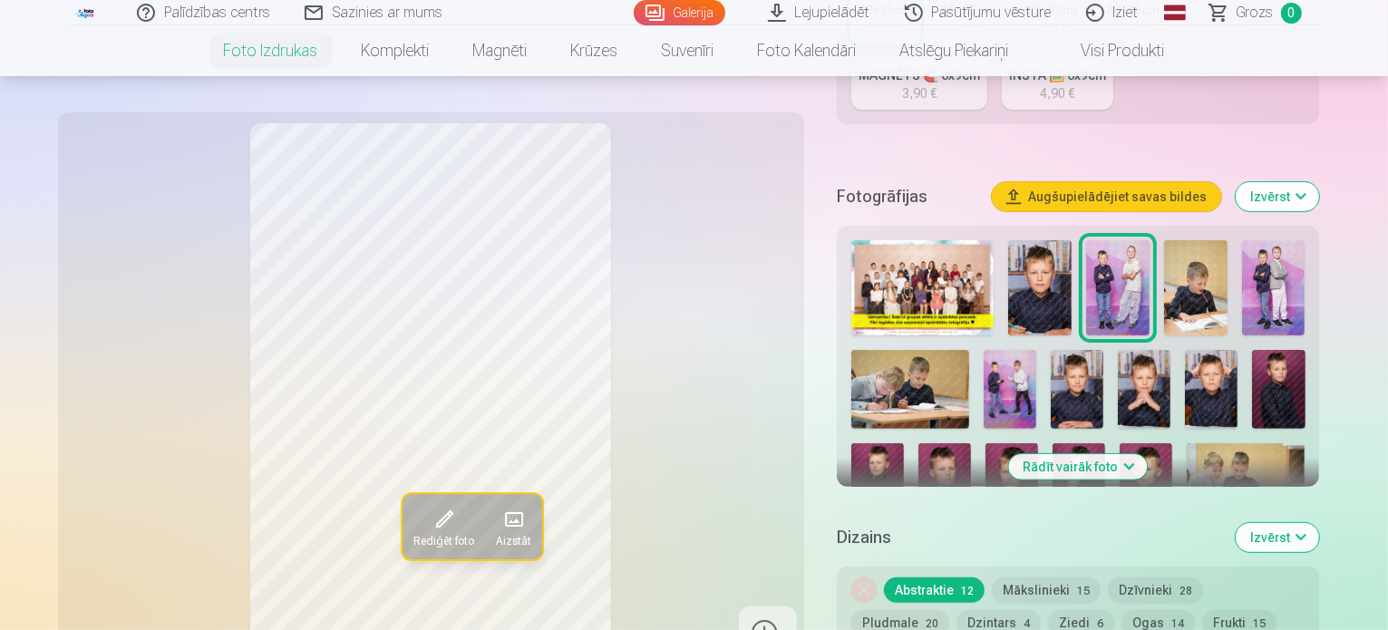
click at [1242, 240] on img at bounding box center [1273, 287] width 63 height 95
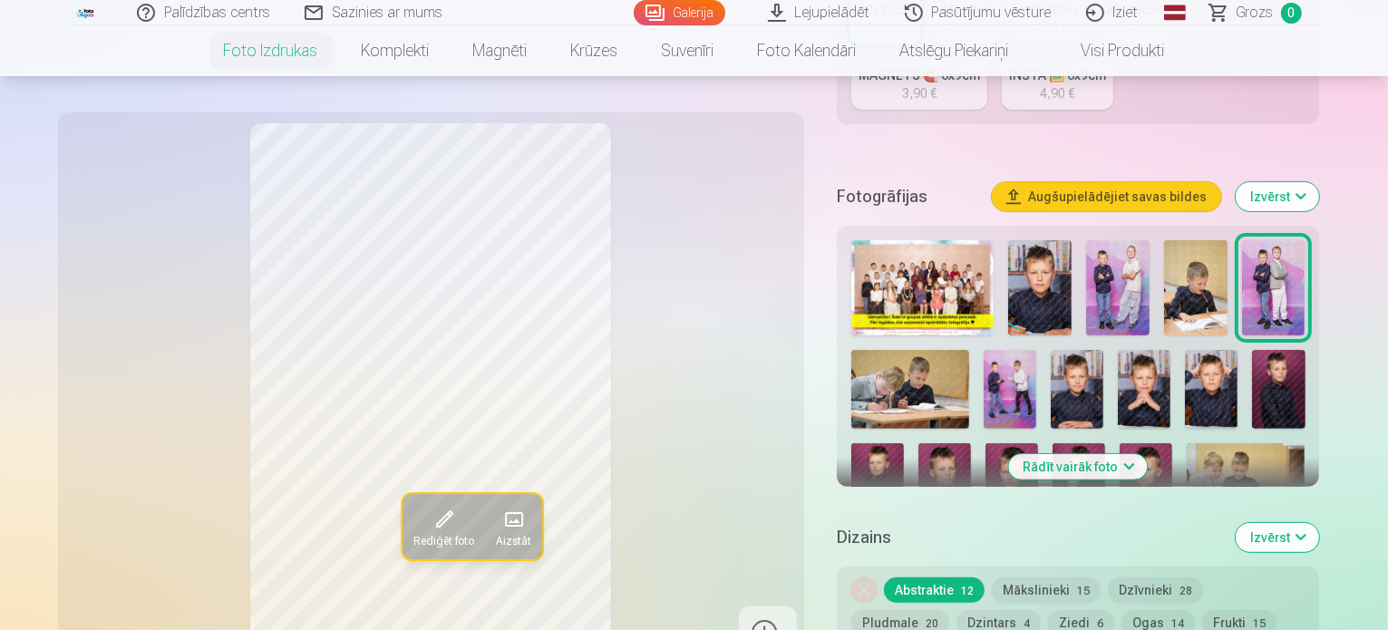
click at [918, 301] on div at bounding box center [1078, 479] width 469 height 493
click at [984, 350] on img at bounding box center [1010, 389] width 53 height 79
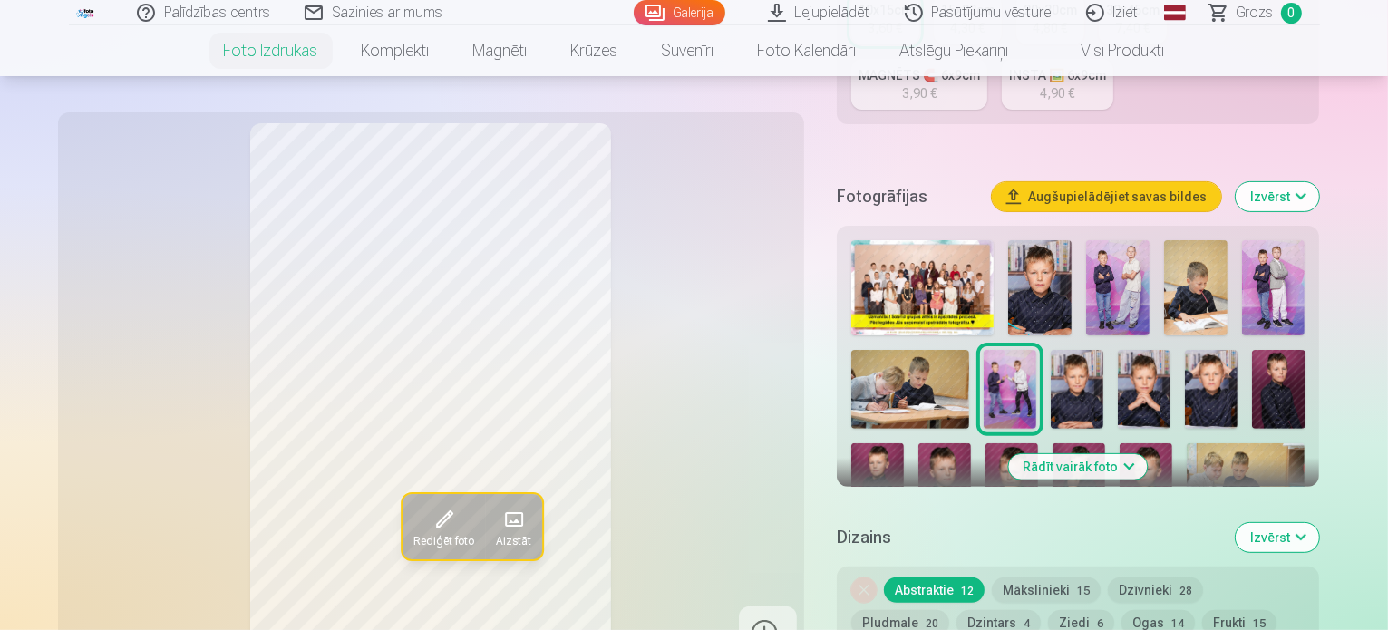
click at [1051, 350] on img at bounding box center [1077, 389] width 53 height 79
click at [1118, 350] on img at bounding box center [1144, 389] width 53 height 79
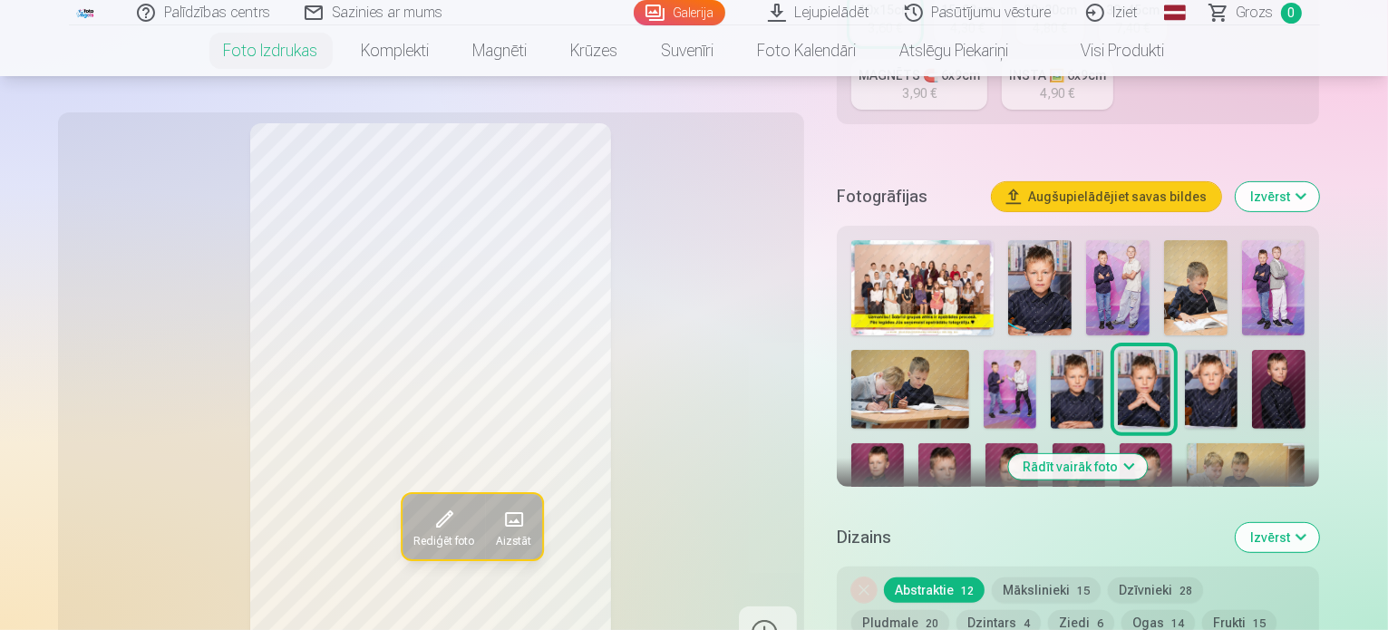
click at [918, 240] on img at bounding box center [922, 287] width 142 height 95
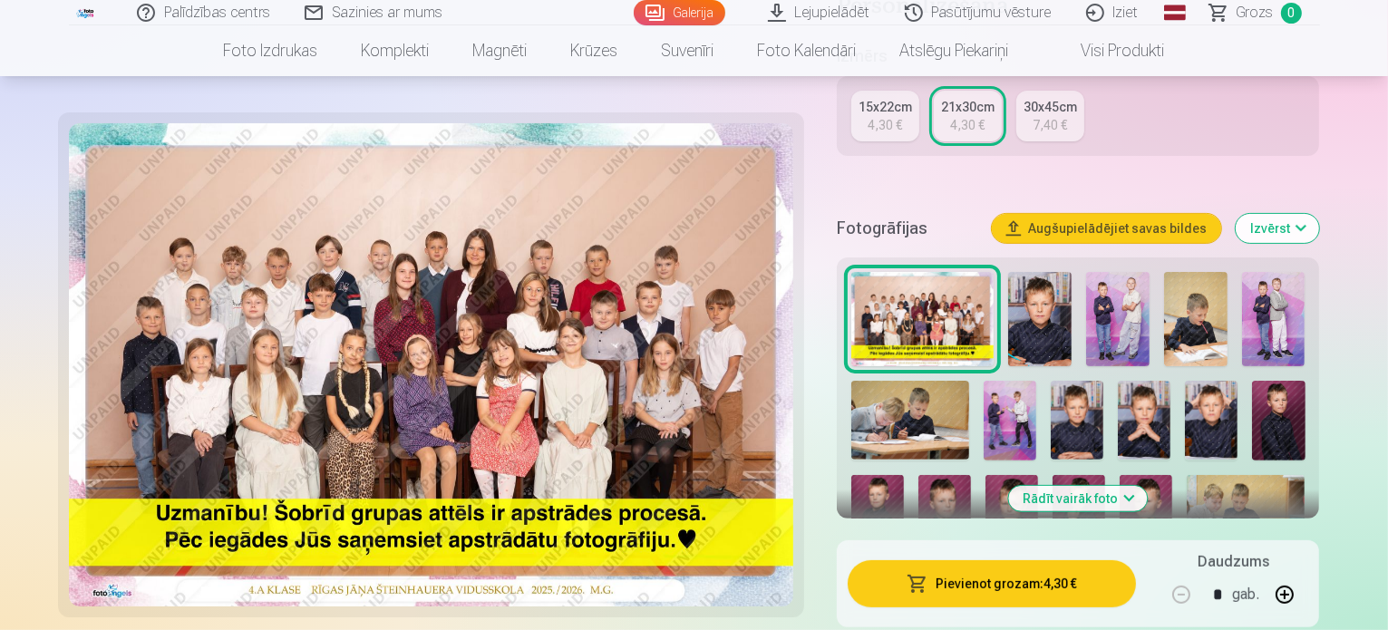
scroll to position [508, 0]
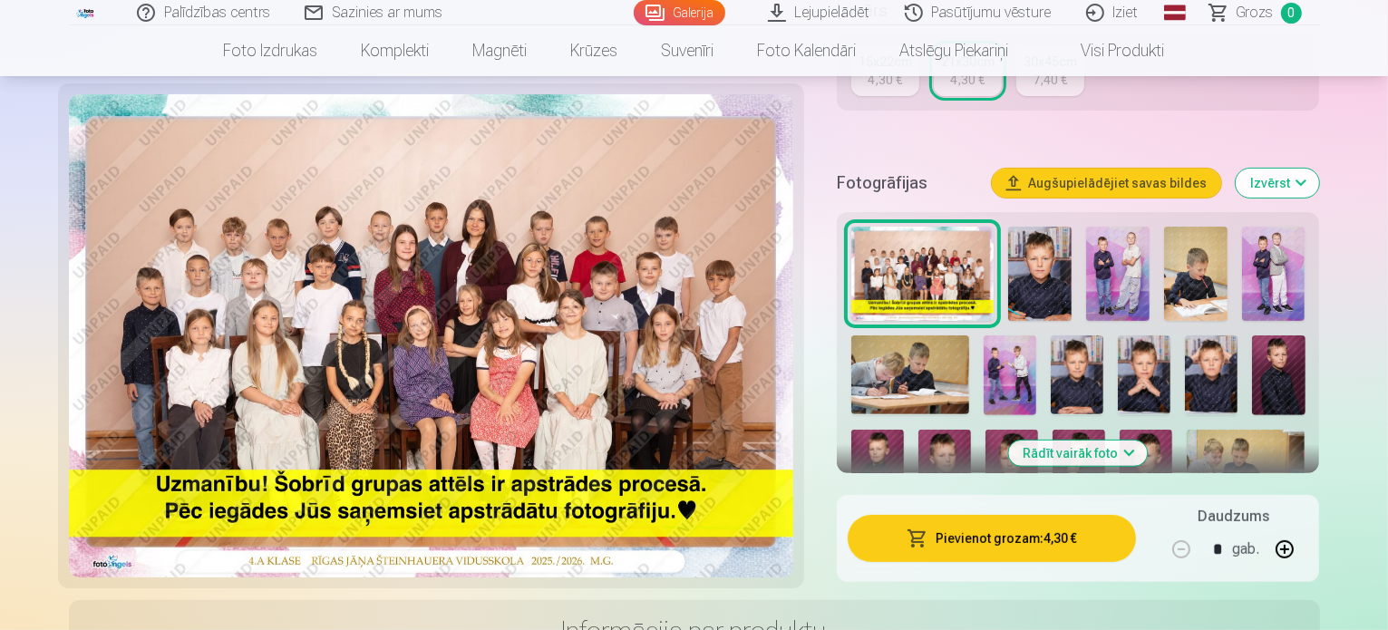
click at [1094, 441] on button "Rādīt vairāk foto" at bounding box center [1078, 453] width 139 height 25
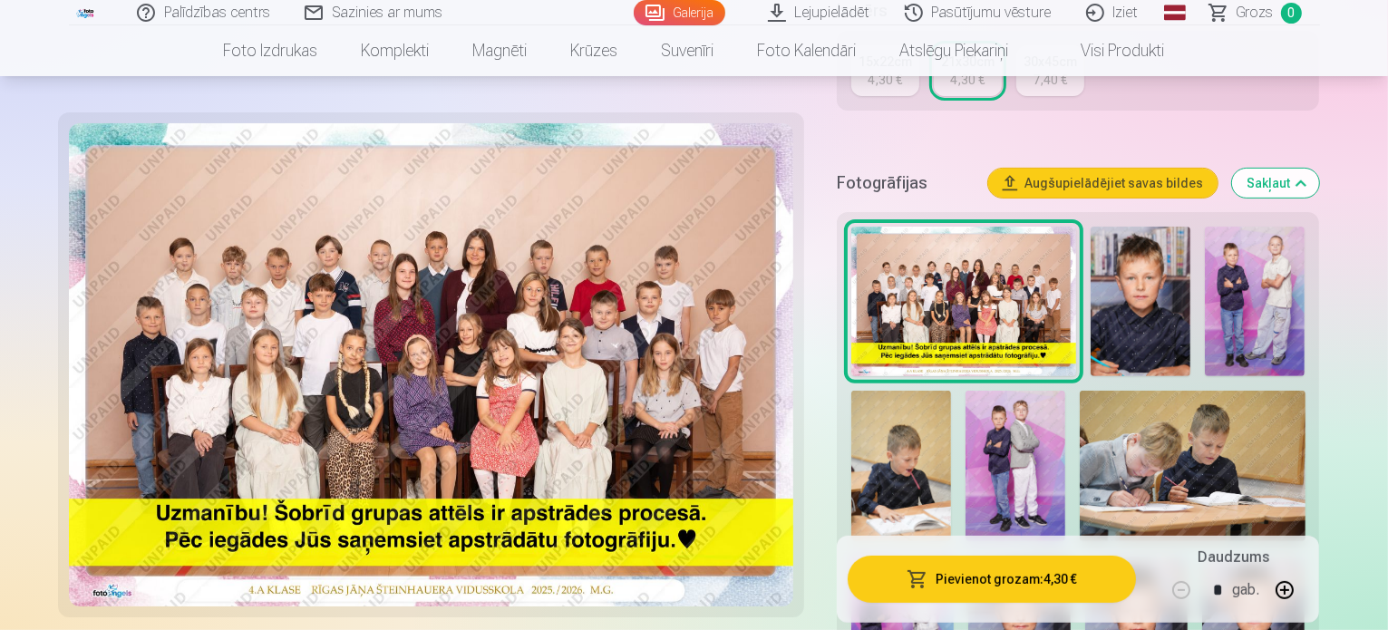
click at [1114, 268] on img at bounding box center [1141, 302] width 100 height 151
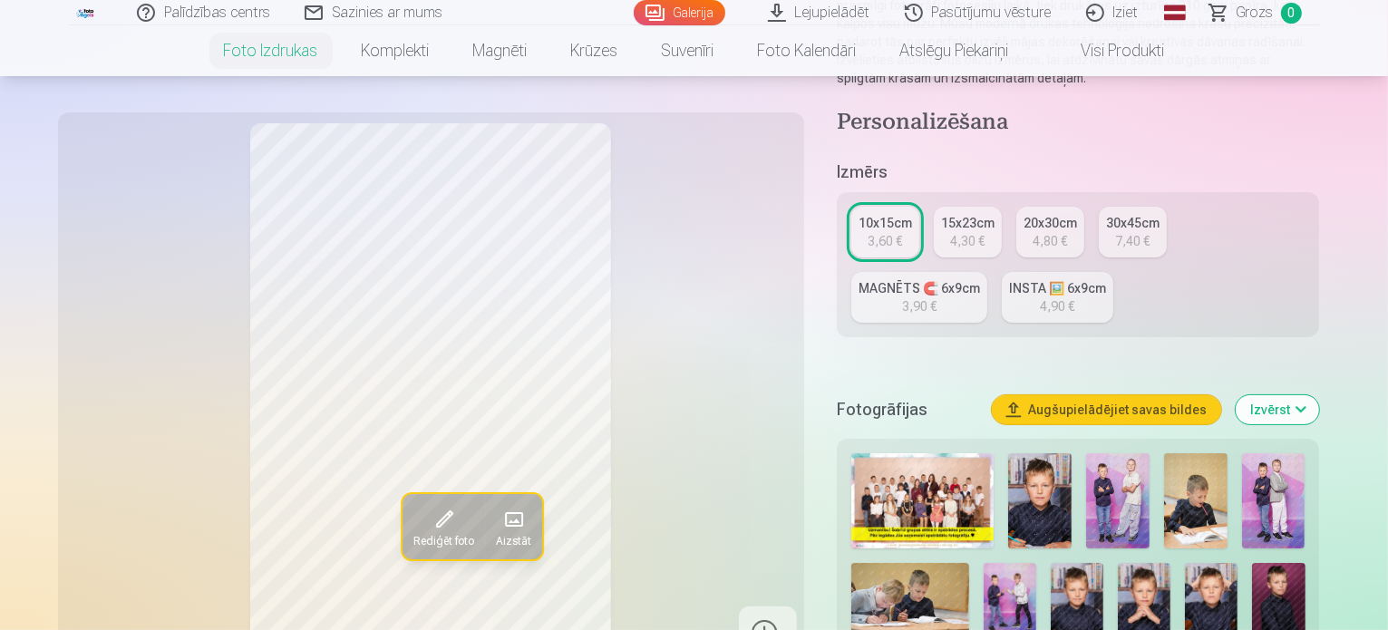
scroll to position [399, 0]
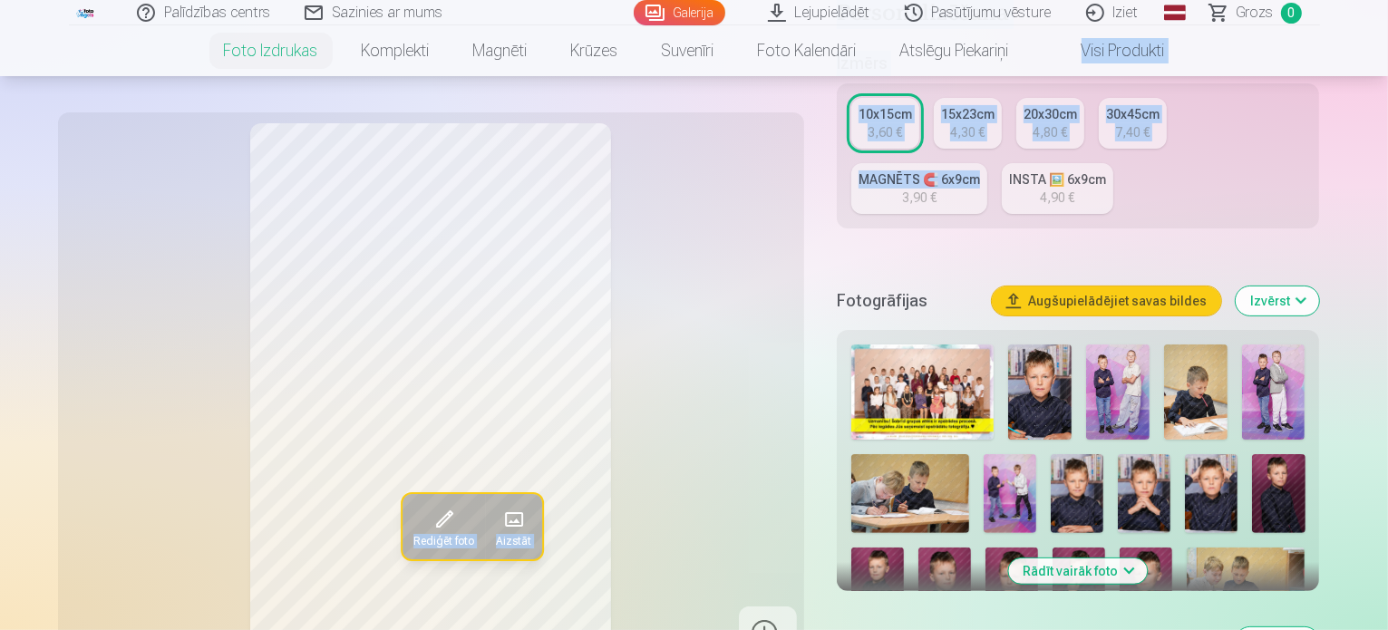
drag, startPoint x: 1387, startPoint y: 54, endPoint x: 1392, endPoint y: 84, distance: 31.2
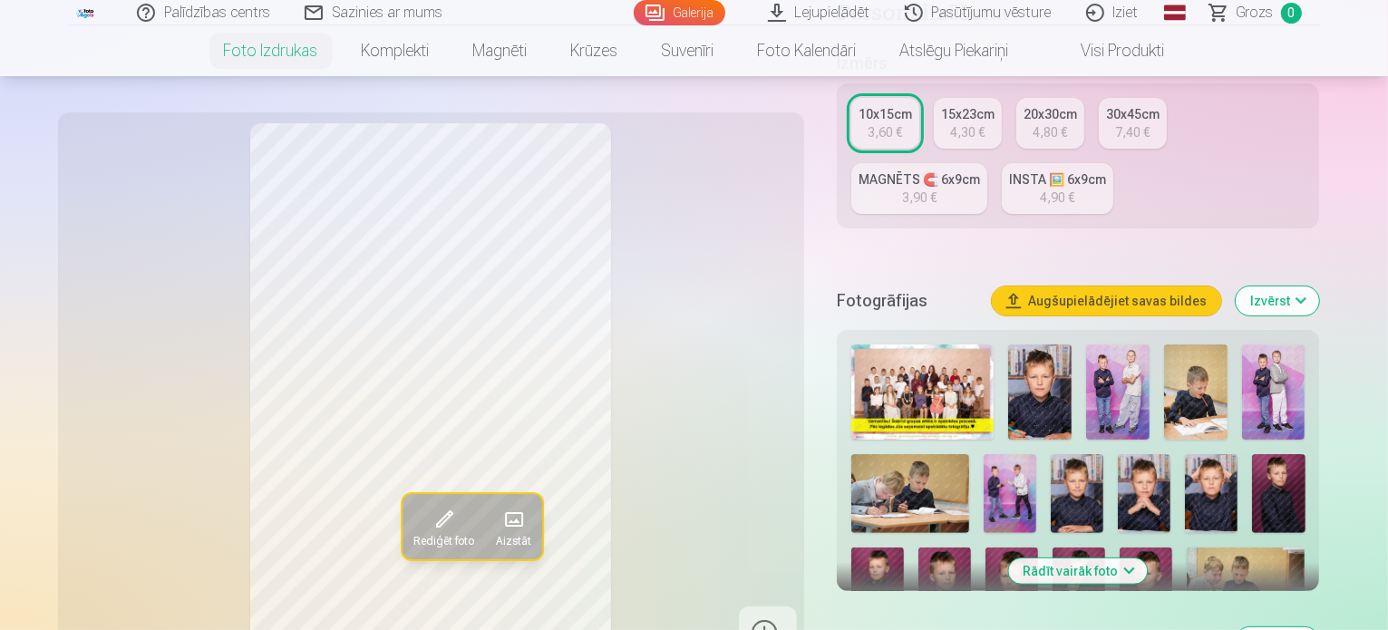
click at [1289, 164] on div "10x15cm 3,60 € 15x23cm 4,30 € 20x30cm 4,80 € 30x45cm 7,40 € MAGNĒTS 🧲 6x9cm 3,9…" at bounding box center [1078, 155] width 483 height 145
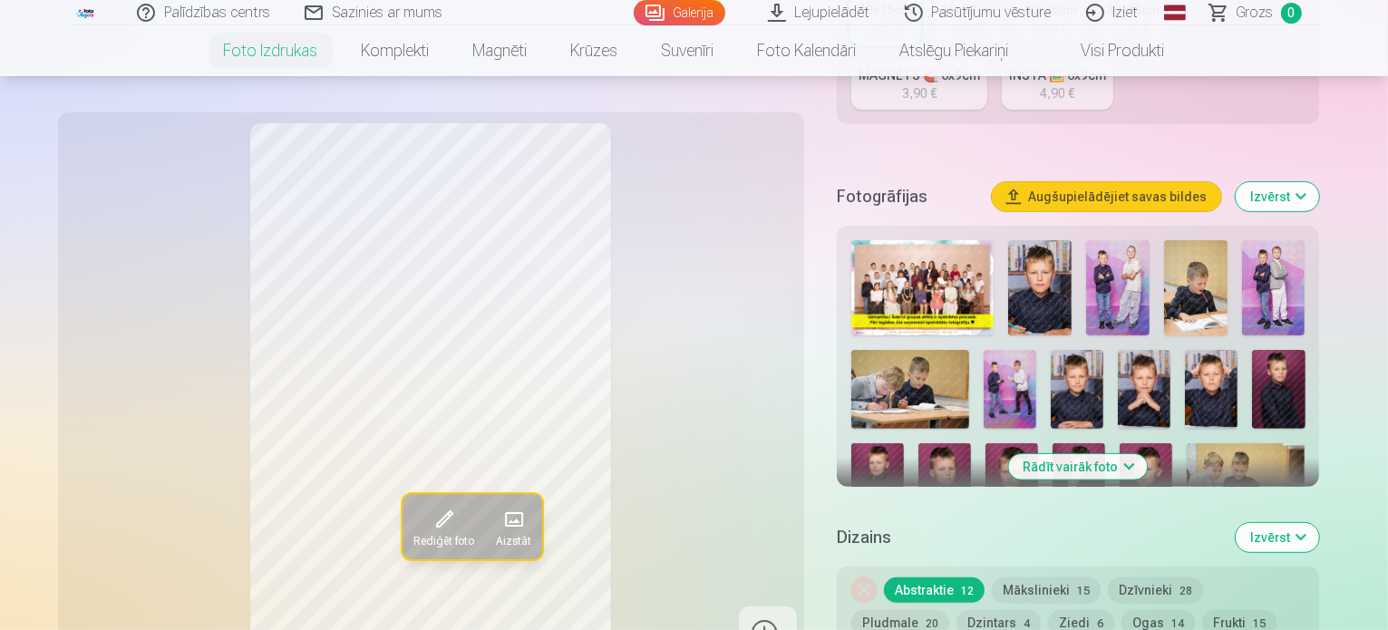
scroll to position [647, 0]
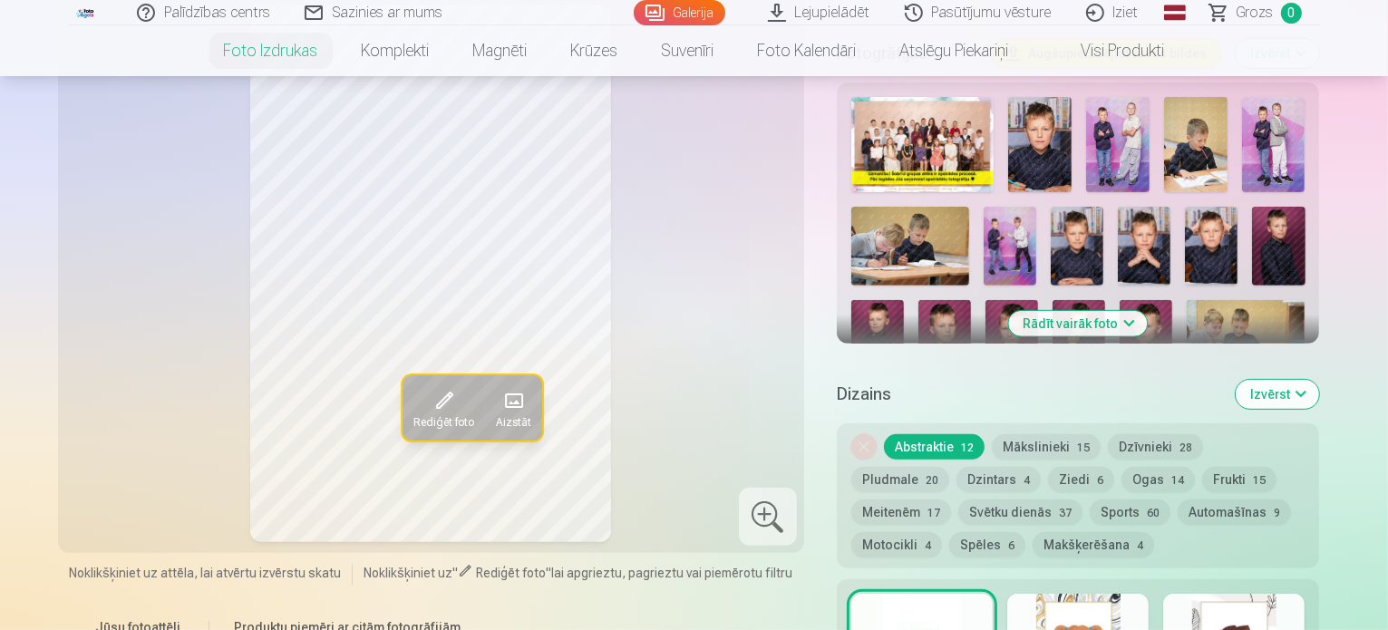
click at [1118, 207] on img at bounding box center [1144, 246] width 53 height 79
click at [1051, 207] on img at bounding box center [1077, 246] width 53 height 79
click at [984, 207] on img at bounding box center [1010, 246] width 53 height 79
click at [1185, 207] on img at bounding box center [1211, 246] width 53 height 79
click at [1252, 207] on img at bounding box center [1278, 246] width 53 height 79
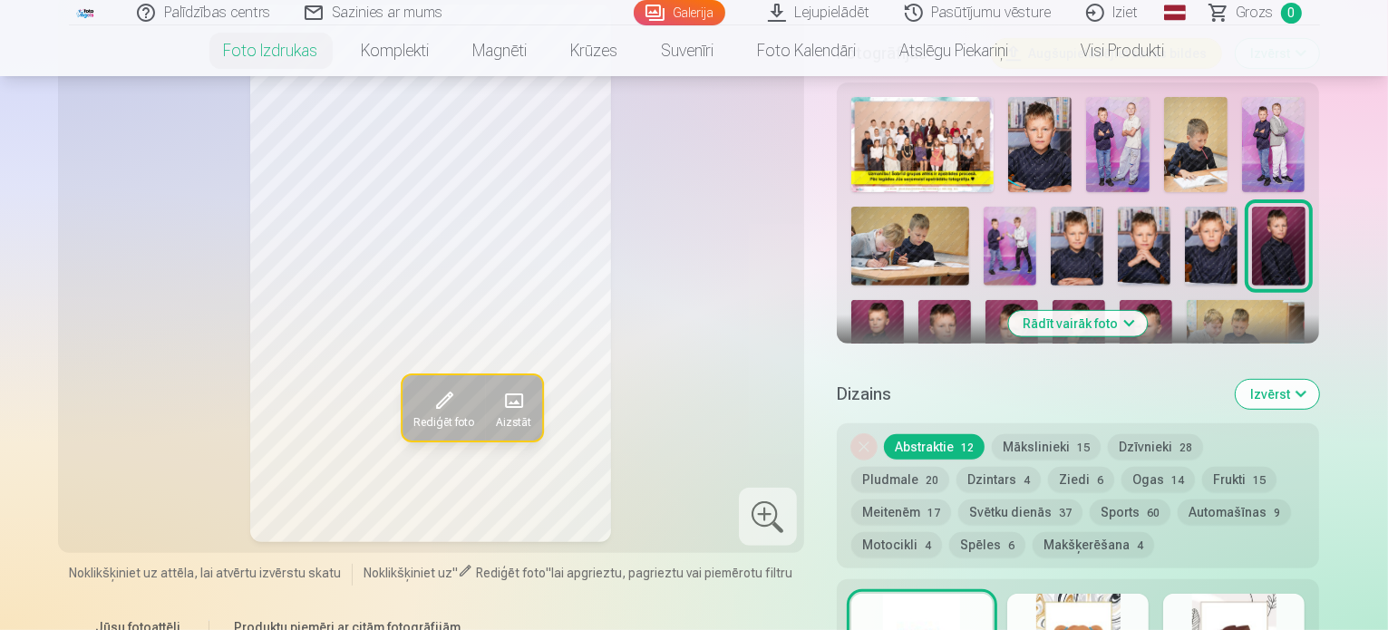
click at [904, 300] on img at bounding box center [877, 339] width 53 height 79
click at [971, 300] on img at bounding box center [945, 339] width 53 height 79
click at [1313, 166] on div at bounding box center [1078, 336] width 469 height 493
click at [1038, 300] on img at bounding box center [1012, 339] width 53 height 79
click at [1053, 300] on img at bounding box center [1079, 339] width 53 height 79
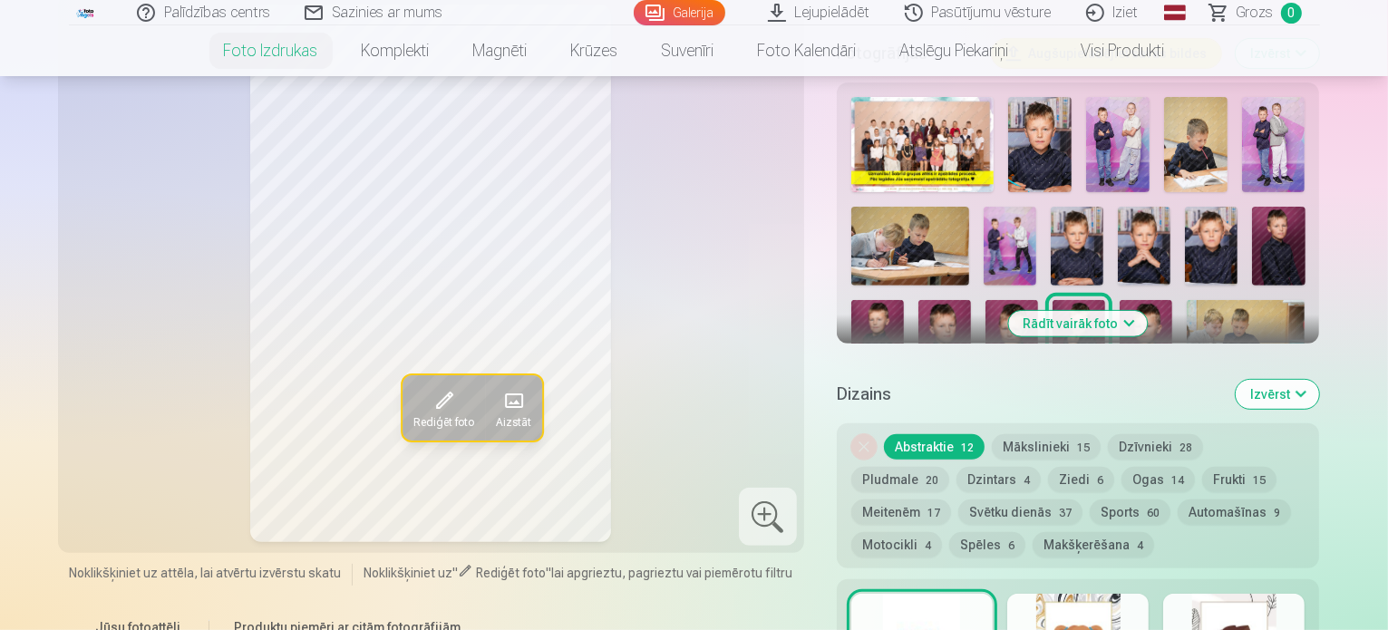
click at [1120, 300] on img at bounding box center [1146, 339] width 53 height 79
click at [1187, 300] on img at bounding box center [1246, 339] width 119 height 79
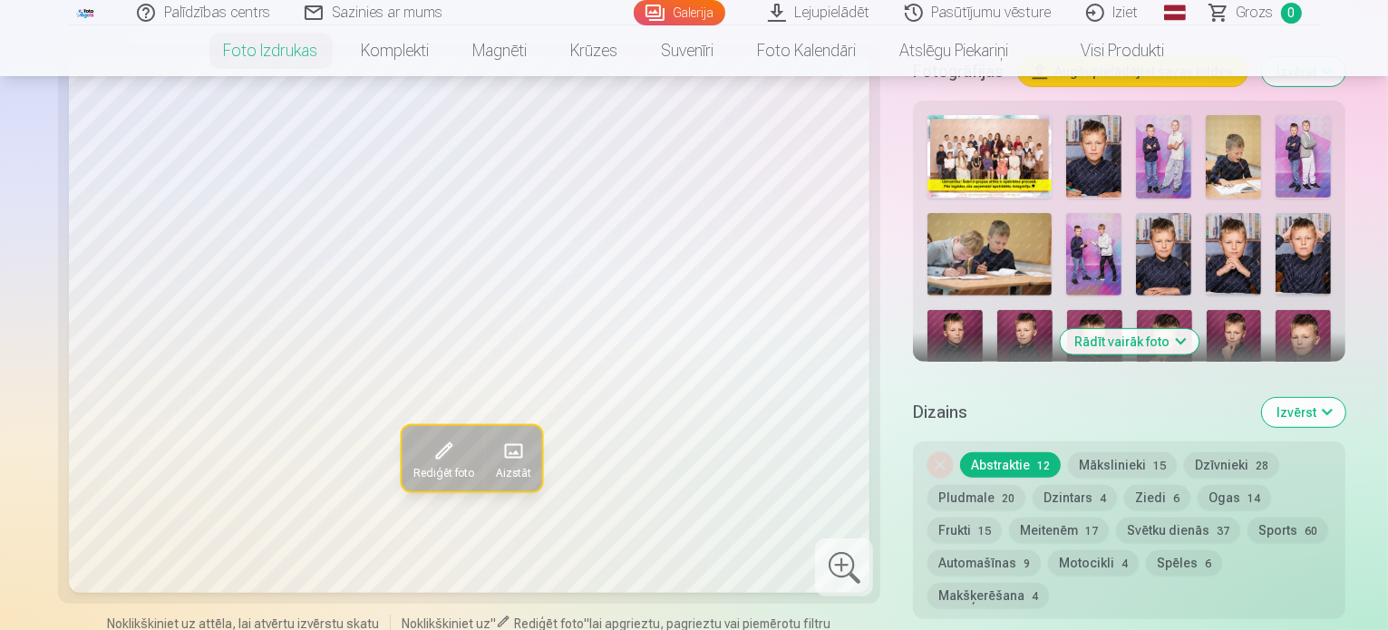
click at [1123, 407] on img at bounding box center [1094, 448] width 55 height 83
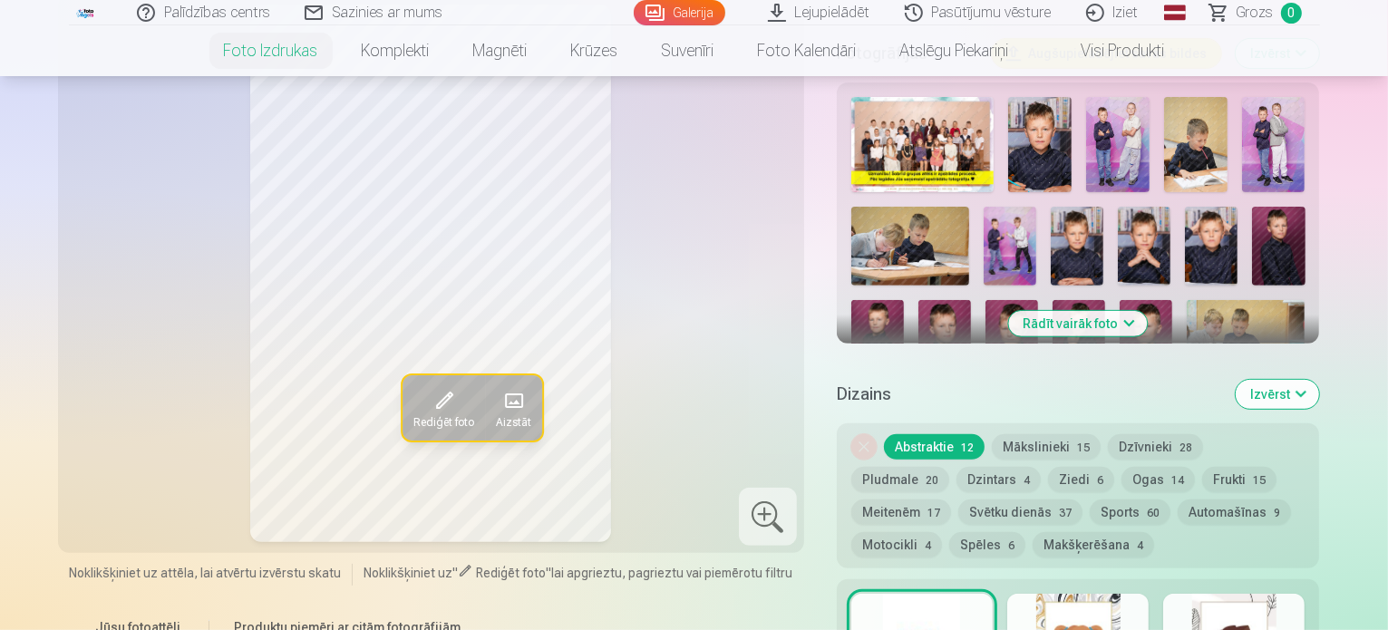
click at [1071, 394] on img at bounding box center [1000, 441] width 142 height 94
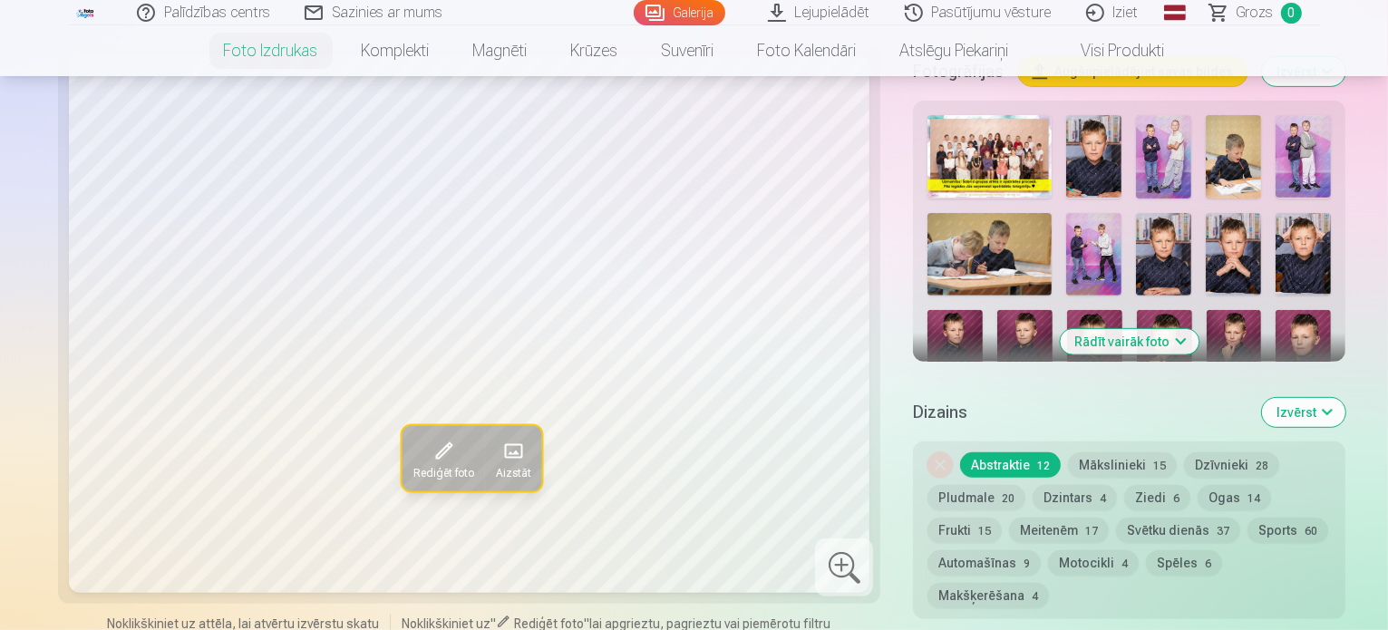
click at [1331, 407] on img at bounding box center [1303, 448] width 55 height 83
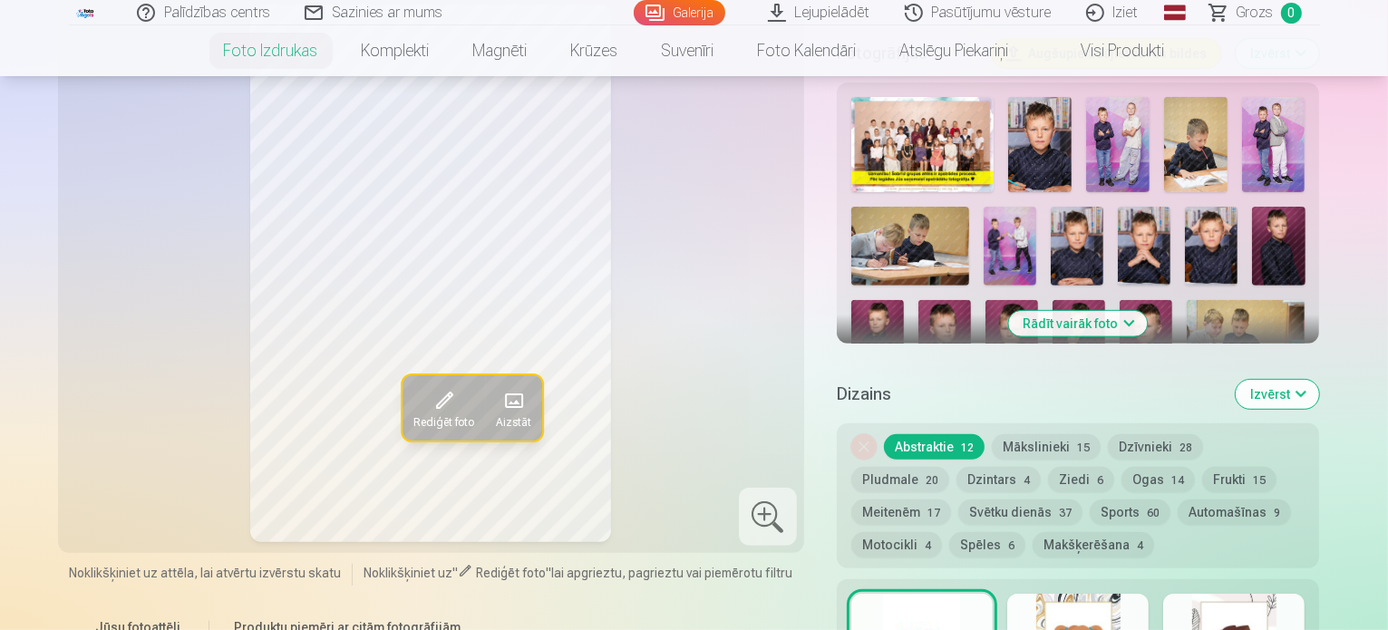
click at [1148, 311] on button "Rādīt vairāk foto" at bounding box center [1078, 323] width 139 height 25
